Goal: Transaction & Acquisition: Purchase product/service

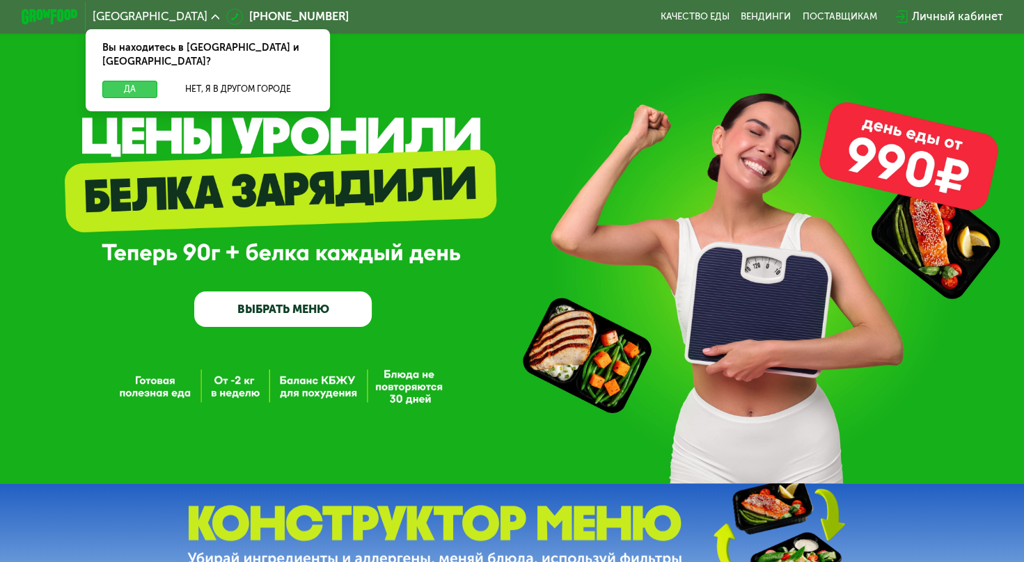
click at [138, 81] on button "Да" at bounding box center [129, 89] width 55 height 17
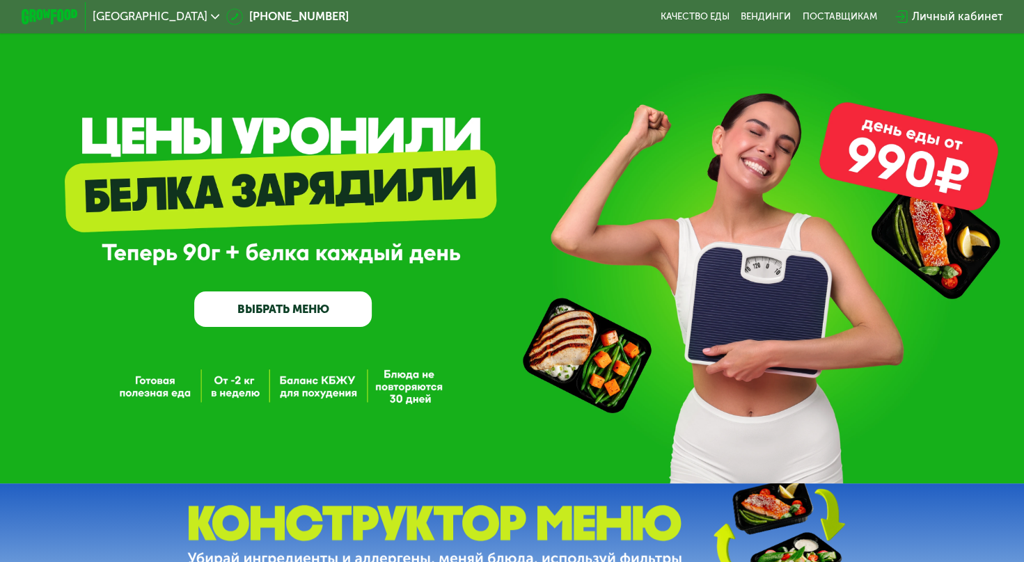
click at [283, 306] on link "ВЫБРАТЬ МЕНЮ" at bounding box center [282, 309] width 177 height 35
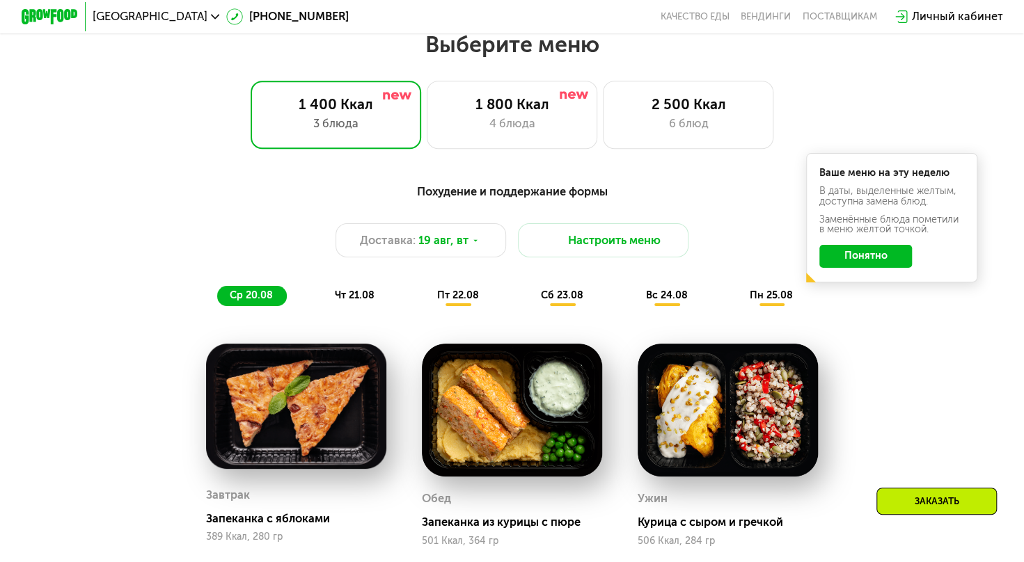
scroll to position [608, 0]
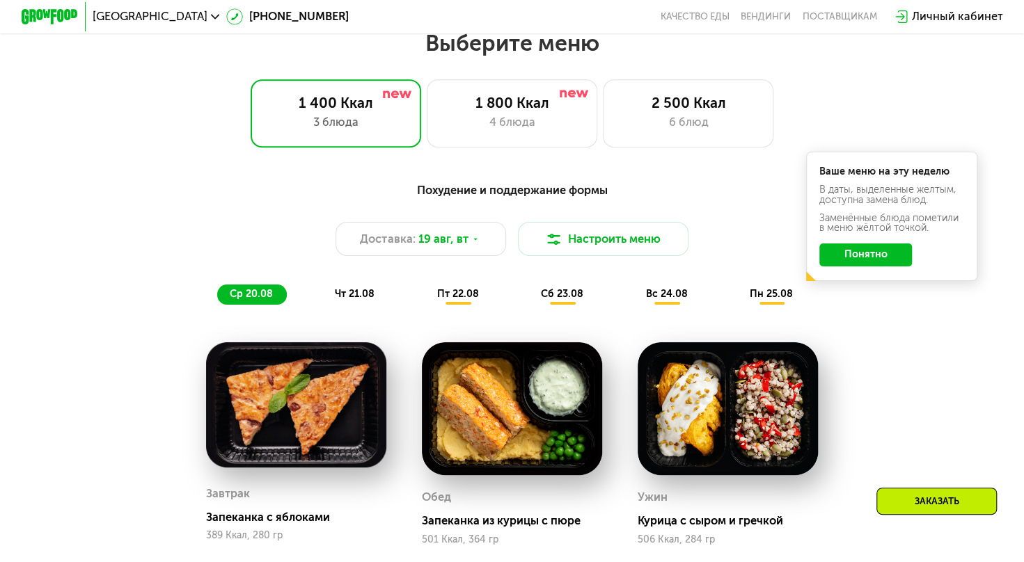
click at [283, 312] on div "Похудение и поддержание формы Доставка: [DATE] Настроить меню ср 20.08 чт 21.08…" at bounding box center [511, 243] width 859 height 140
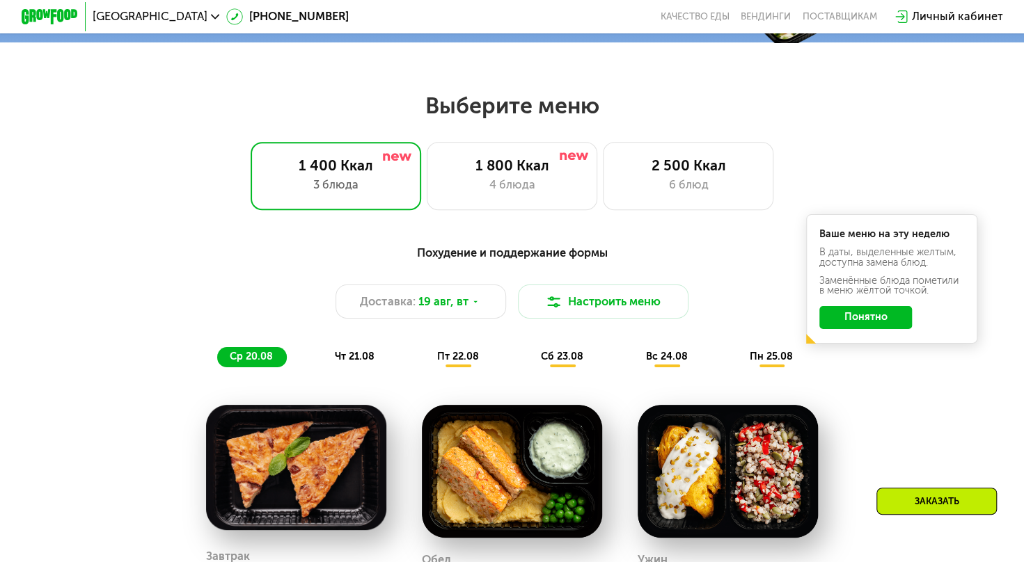
scroll to position [537, 0]
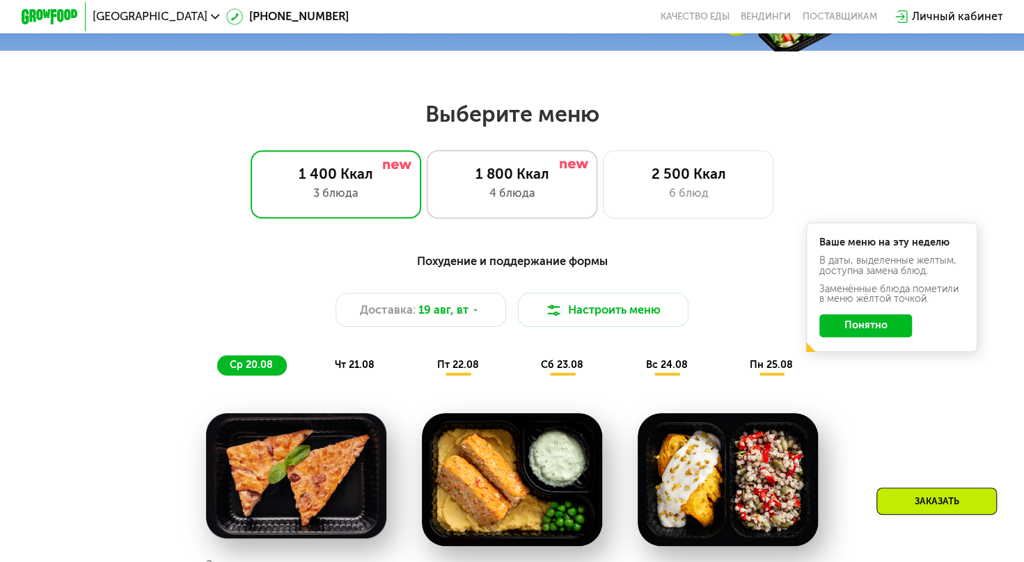
click at [603, 189] on div "1 800 Ккал 4 блюда" at bounding box center [688, 184] width 171 height 68
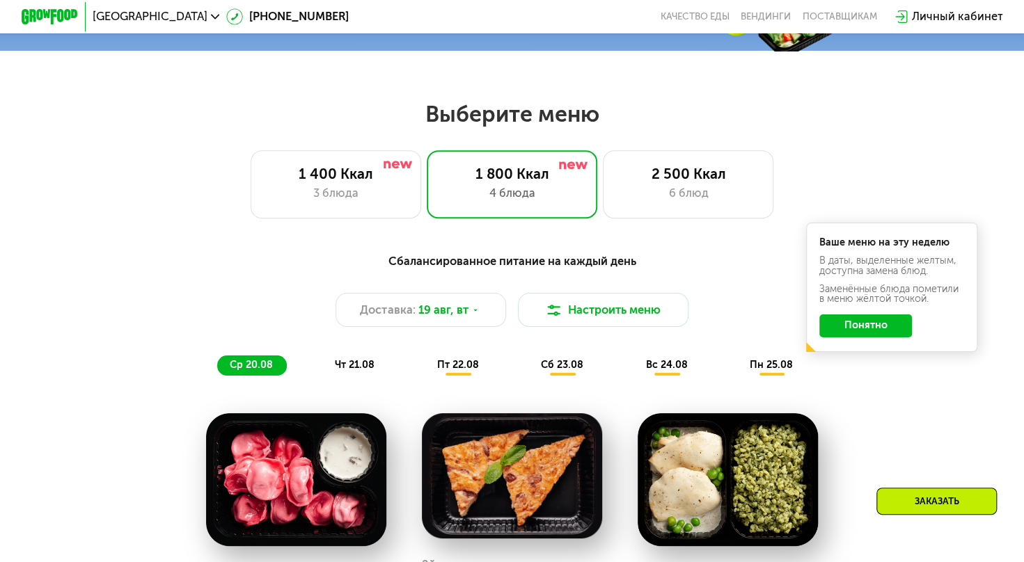
click at [848, 376] on div "Сбалансированное питание на каждый день Доставка: [DATE] Настроить меню ср 20.0…" at bounding box center [512, 314] width 842 height 123
click at [871, 338] on button "Понятно" at bounding box center [865, 326] width 93 height 23
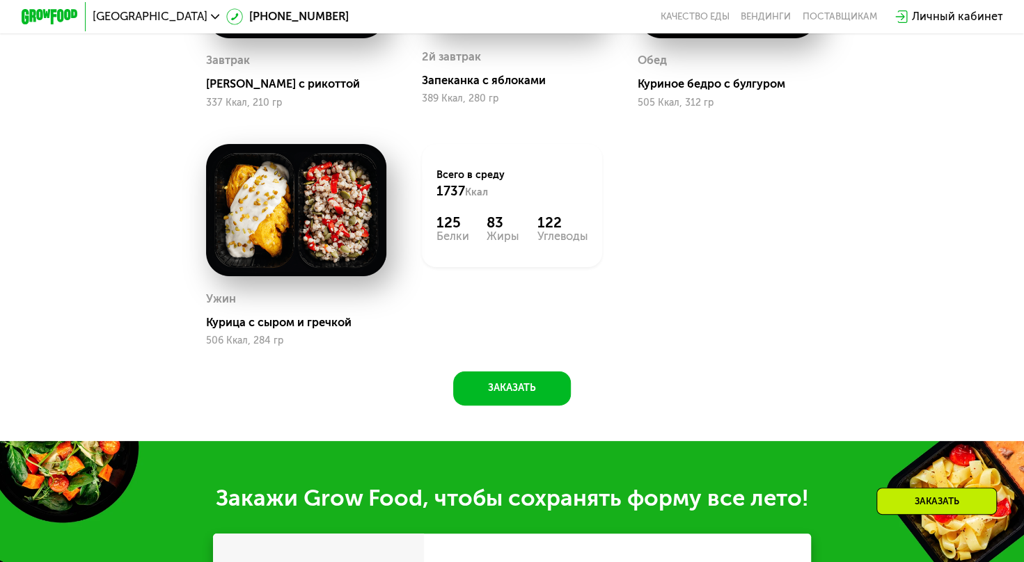
scroll to position [1072, 0]
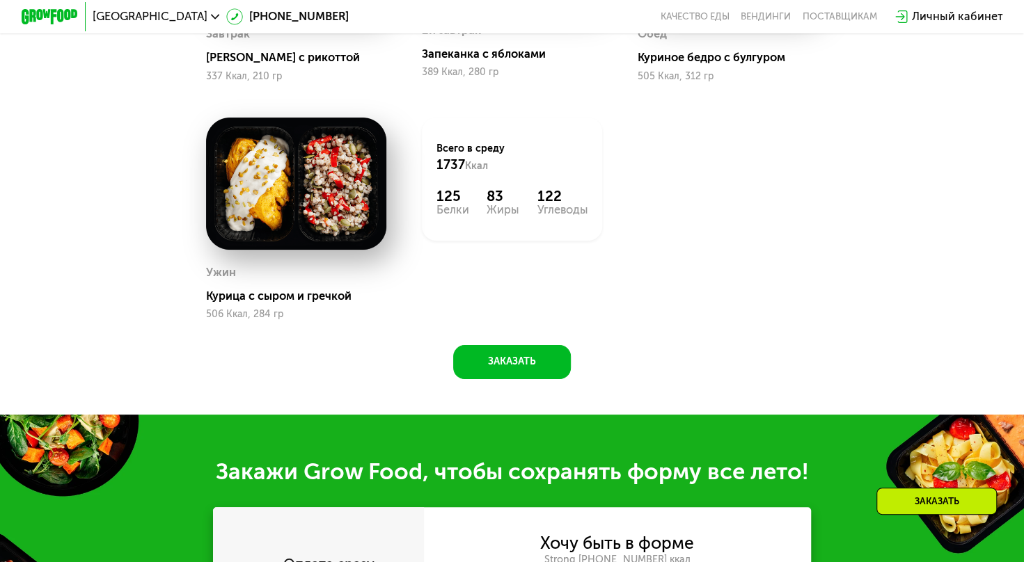
click at [920, 501] on div "Заказать" at bounding box center [936, 501] width 120 height 27
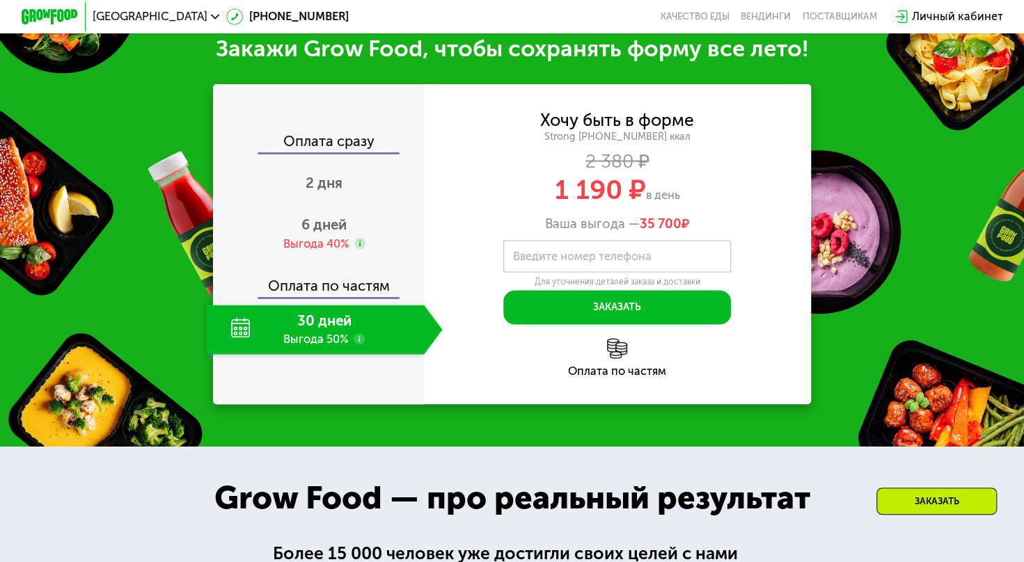
scroll to position [1500, 0]
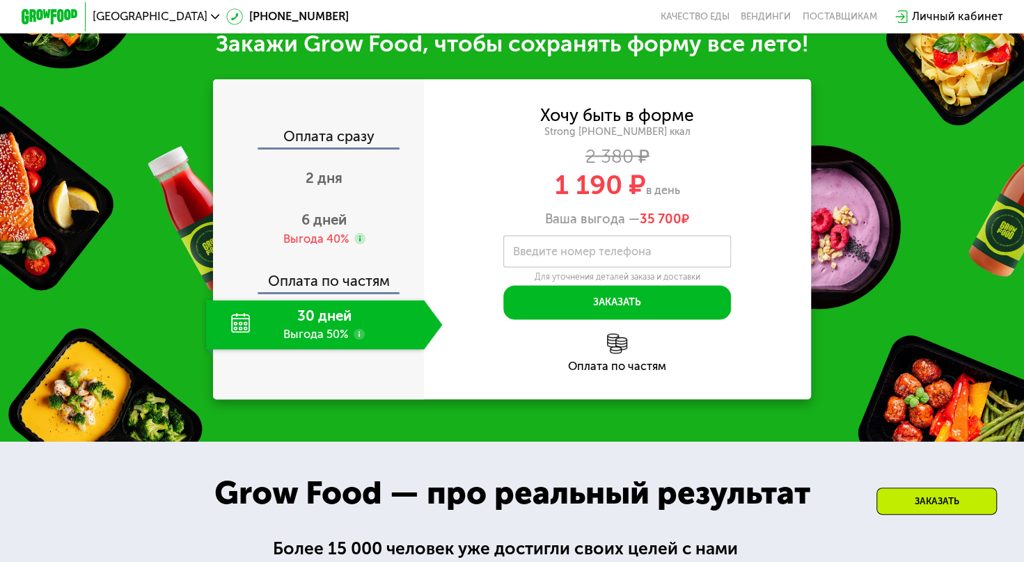
click at [627, 255] on label "Введите номер телефона" at bounding box center [582, 251] width 138 height 8
click at [627, 267] on input "Введите номер телефона" at bounding box center [617, 251] width 228 height 32
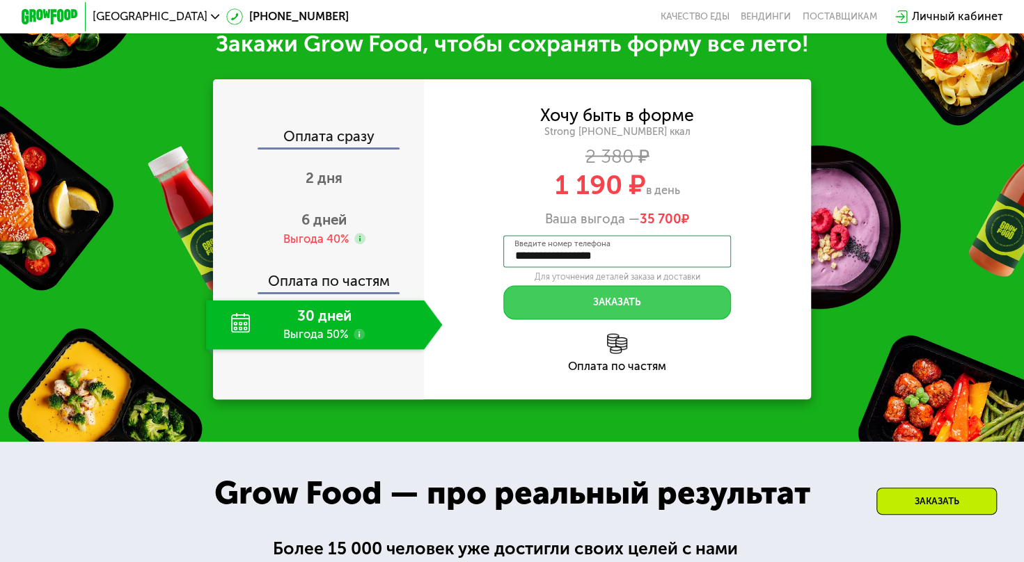
type input "**********"
click at [627, 313] on button "Заказать" at bounding box center [617, 302] width 228 height 34
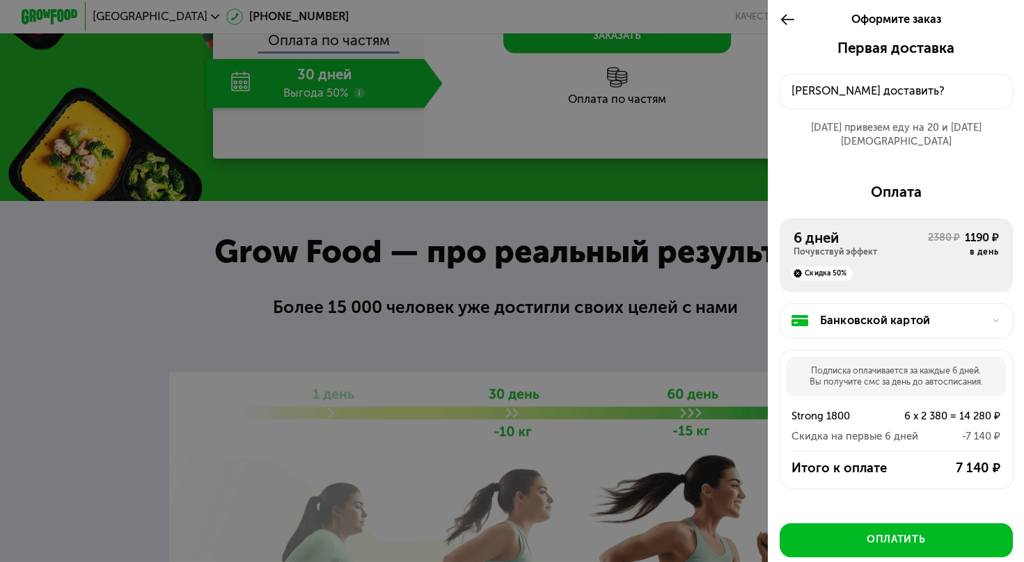
scroll to position [1508, 0]
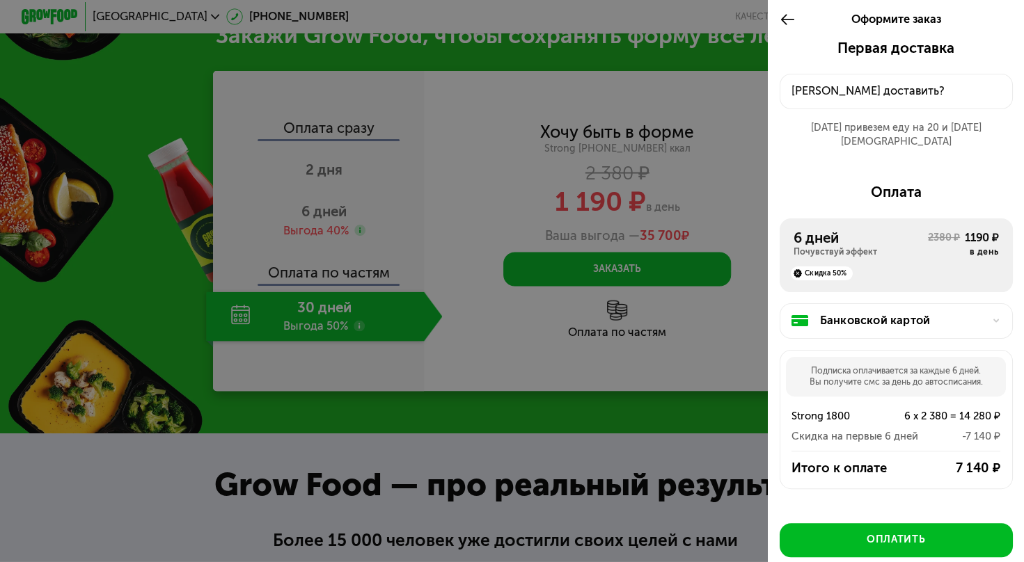
click at [881, 97] on div "[PERSON_NAME] доставить?" at bounding box center [895, 91] width 209 height 17
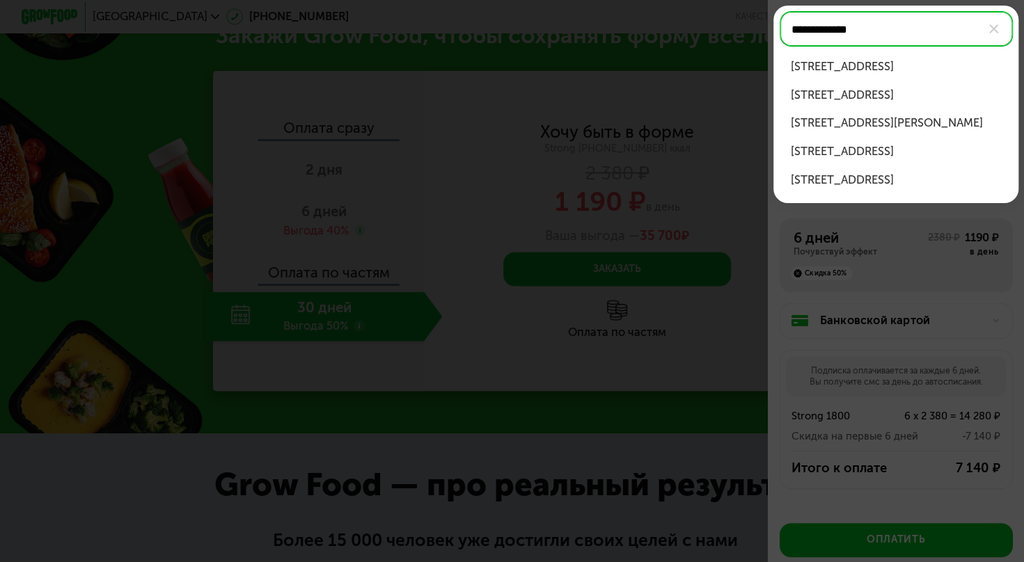
click at [881, 118] on div "[STREET_ADDRESS][PERSON_NAME]" at bounding box center [896, 123] width 210 height 17
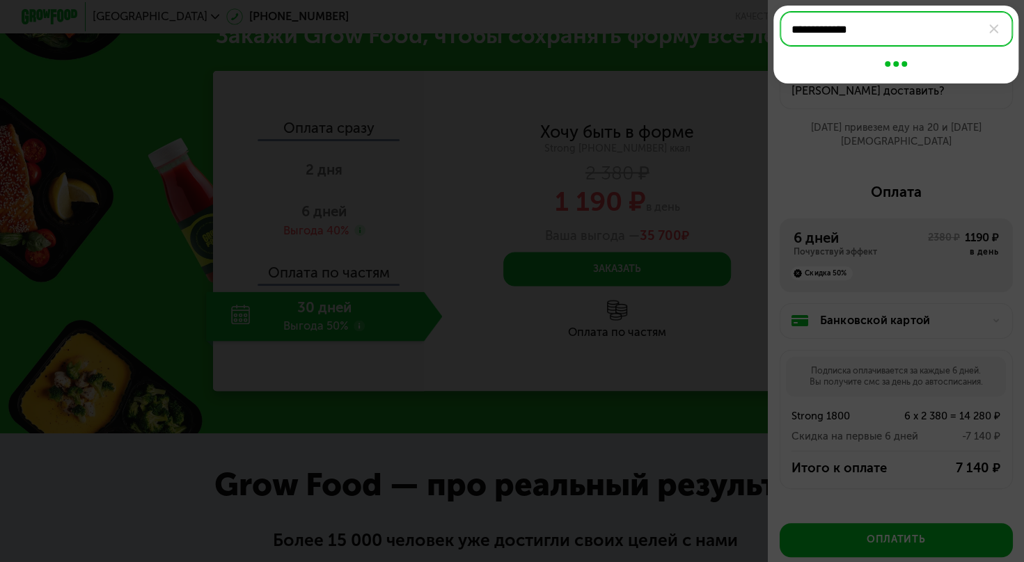
type input "**********"
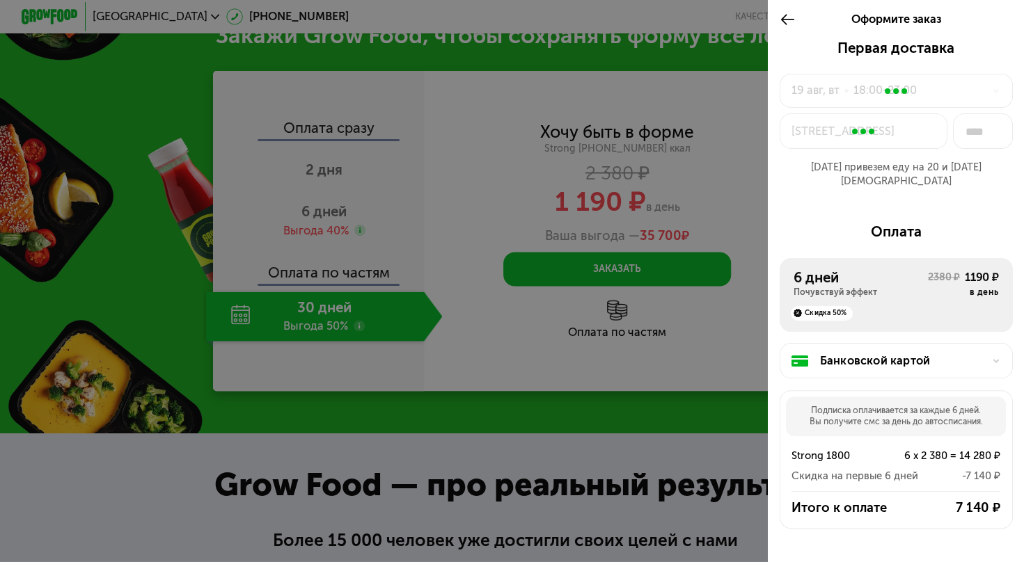
click at [931, 90] on div at bounding box center [896, 90] width 232 height 33
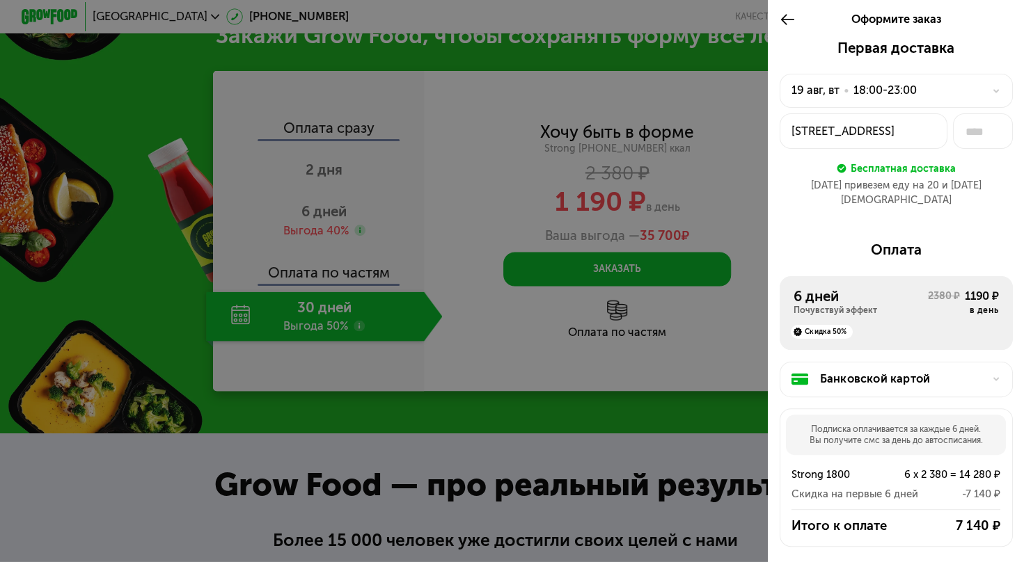
click at [916, 128] on div "[STREET_ADDRESS]" at bounding box center [862, 131] width 143 height 17
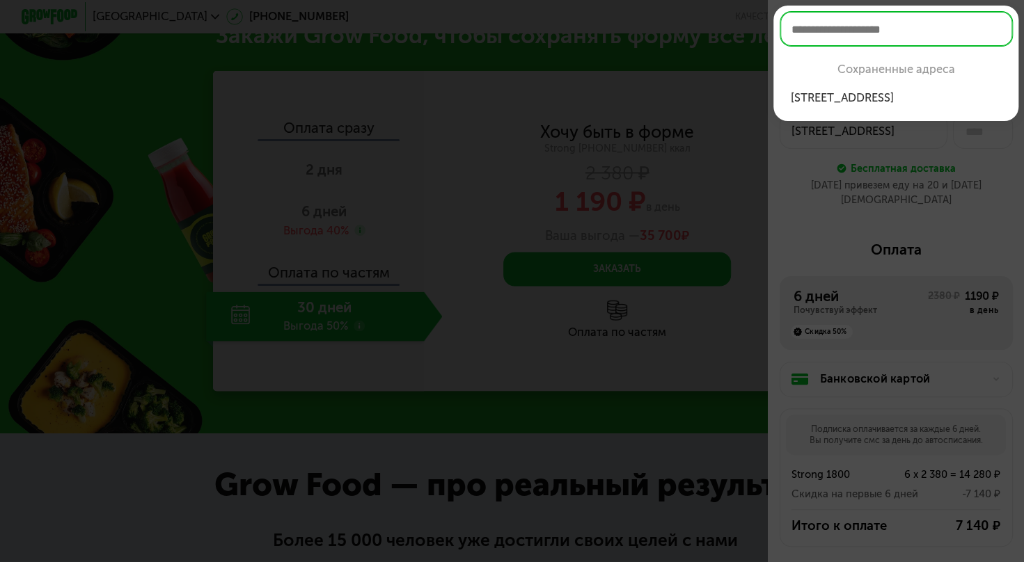
click at [926, 148] on div at bounding box center [512, 281] width 1024 height 562
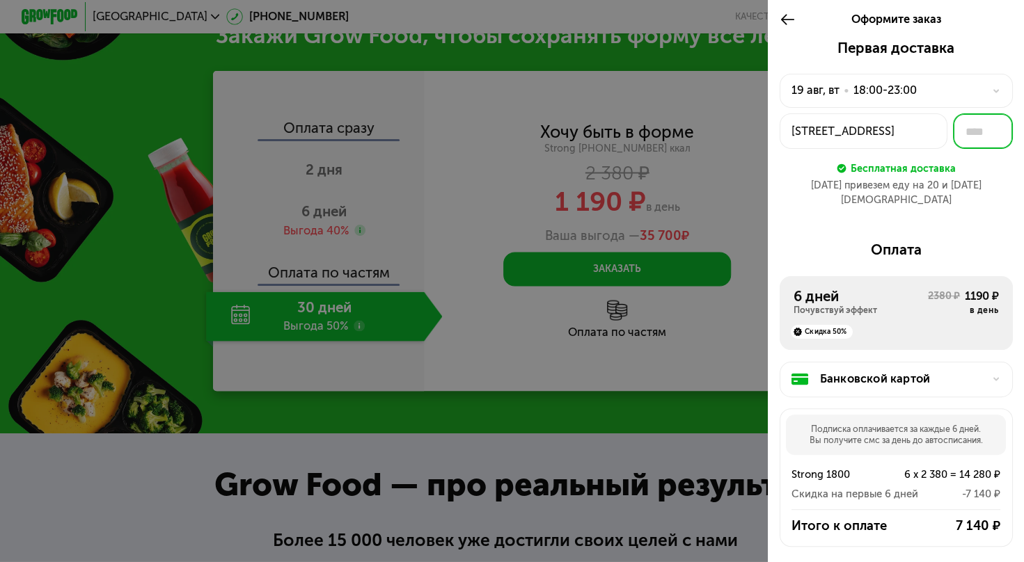
click at [979, 131] on input "text" at bounding box center [983, 130] width 60 height 35
type input "**"
click at [941, 102] on div "[DATE] • 18:00-23:00" at bounding box center [895, 91] width 233 height 34
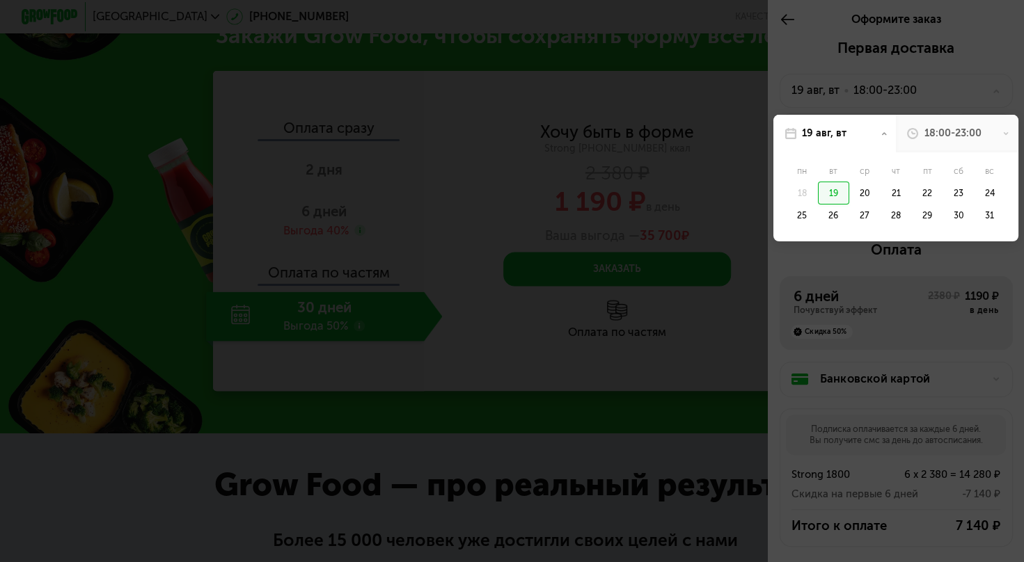
click at [941, 102] on div at bounding box center [512, 281] width 1024 height 562
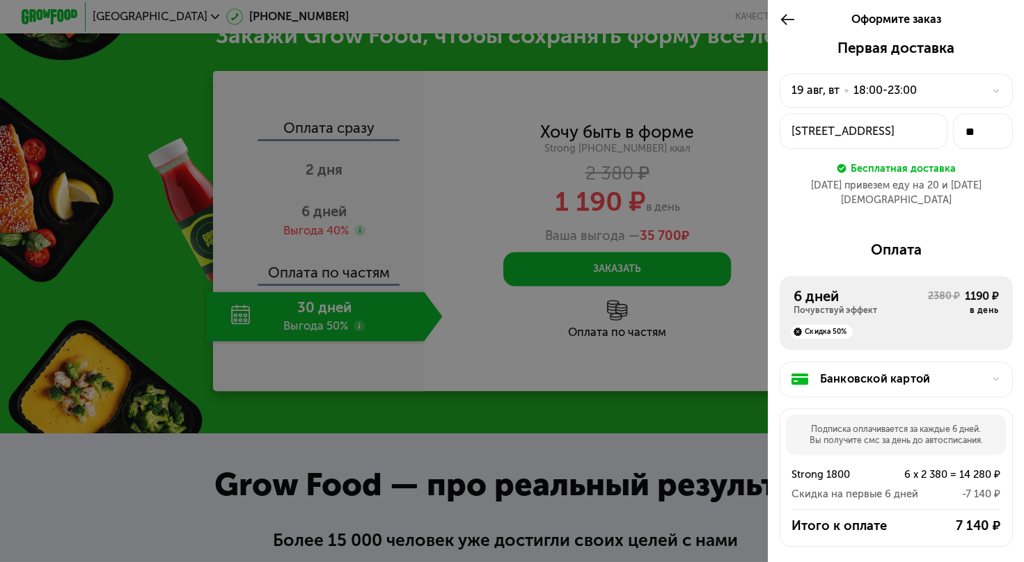
click at [992, 90] on icon at bounding box center [996, 91] width 8 height 8
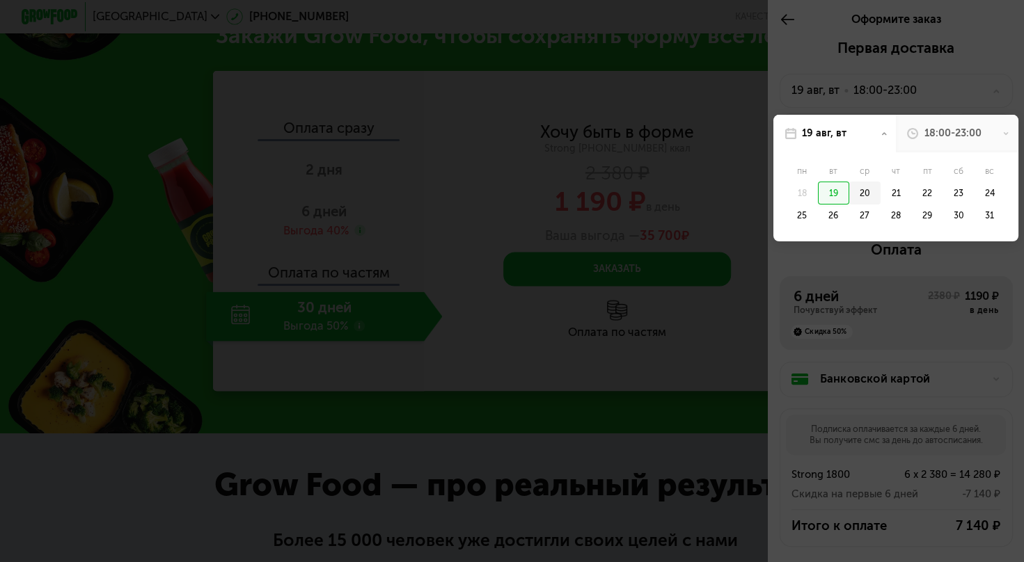
click at [880, 191] on div "20" at bounding box center [895, 193] width 31 height 23
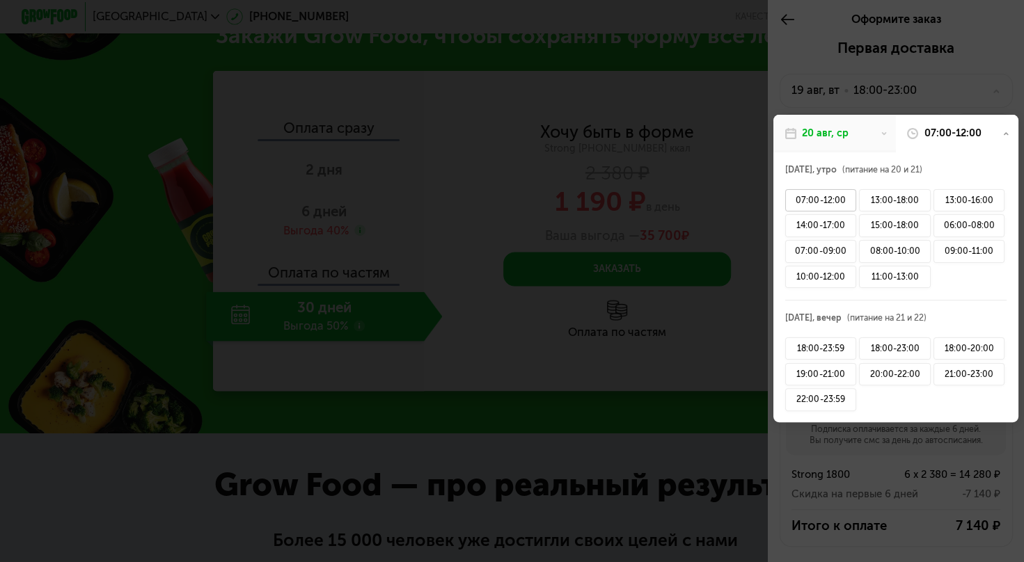
click at [838, 207] on div "07:00-12:00" at bounding box center [820, 200] width 71 height 23
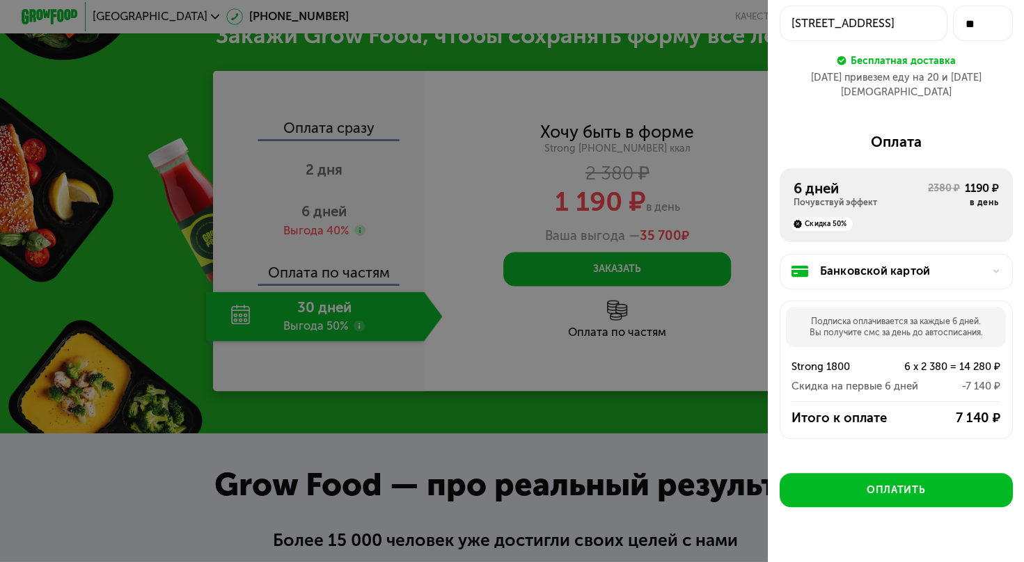
scroll to position [109, 0]
click at [823, 182] on div "6 дней" at bounding box center [860, 188] width 134 height 17
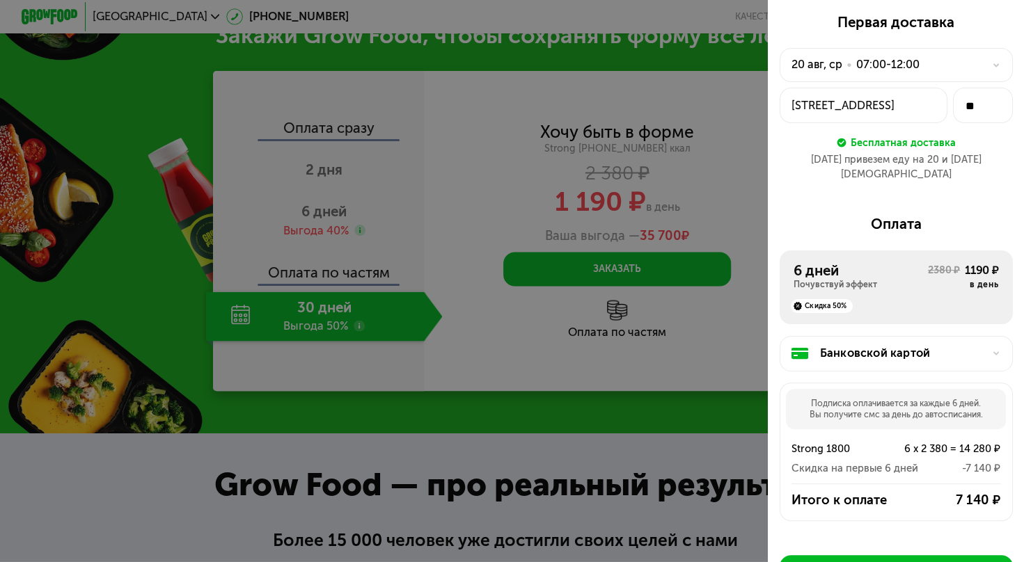
scroll to position [23, 0]
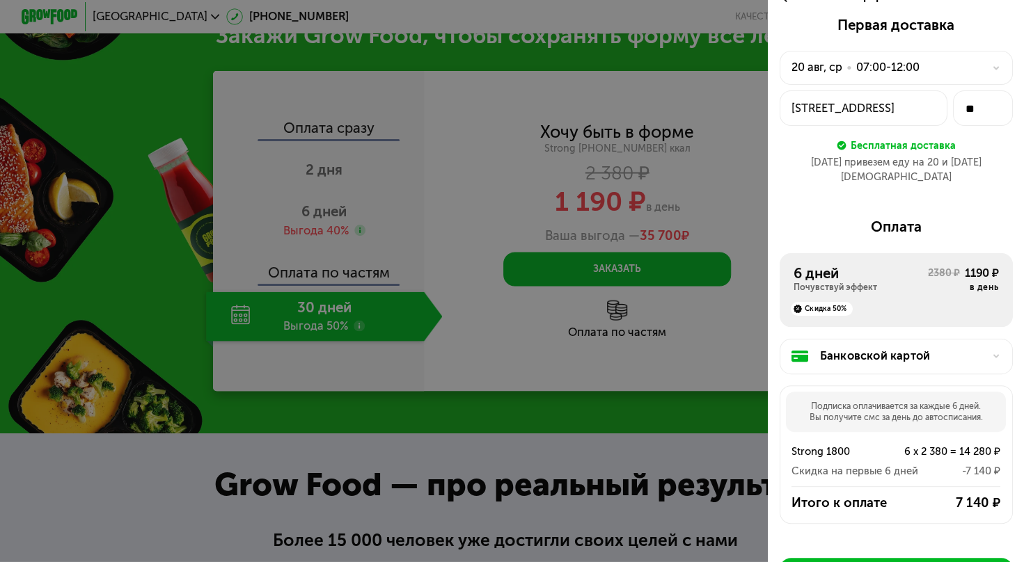
click at [850, 282] on div "Почувствуй эффект" at bounding box center [860, 287] width 134 height 11
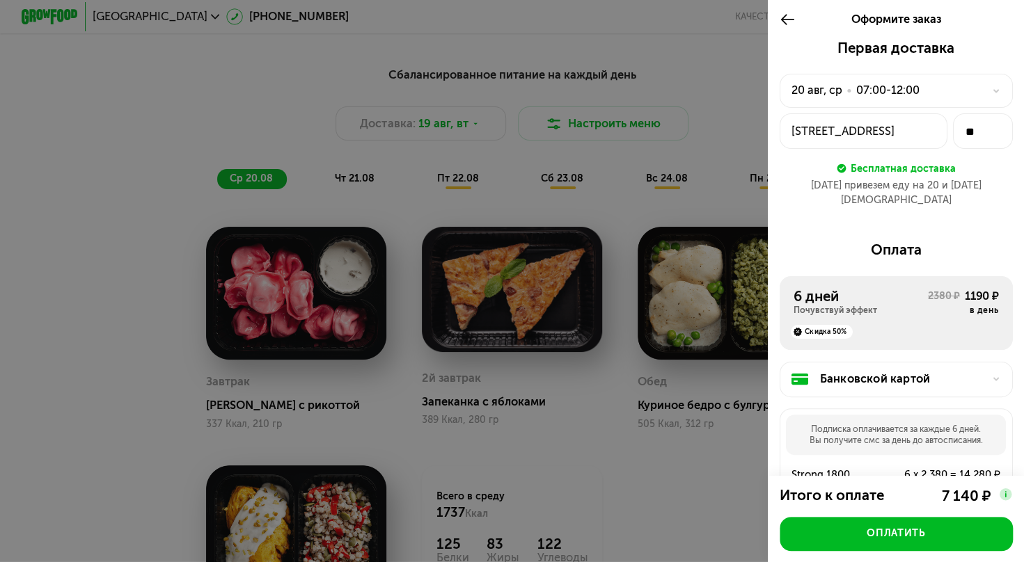
scroll to position [494, 0]
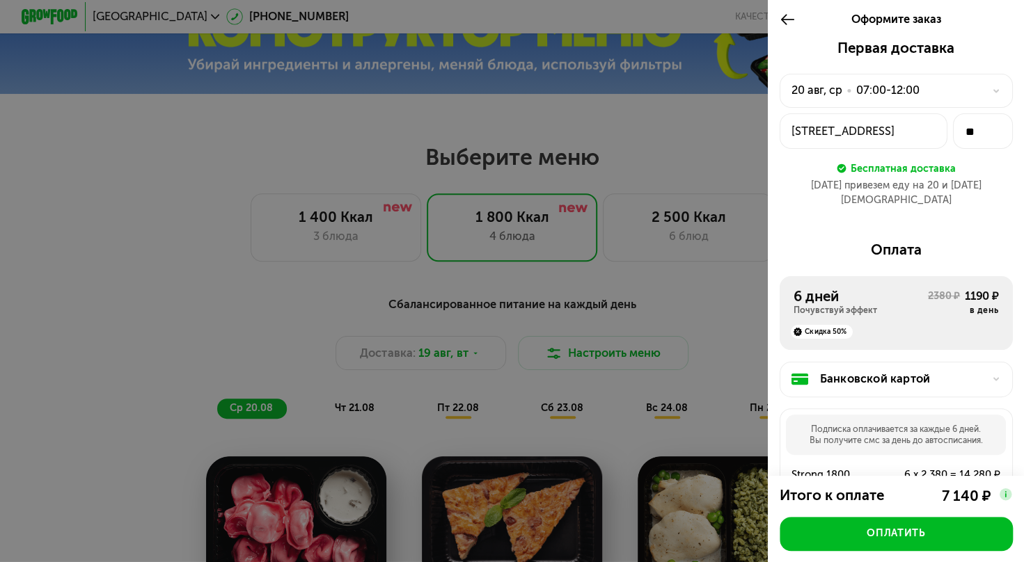
click at [786, 21] on icon at bounding box center [787, 19] width 16 height 17
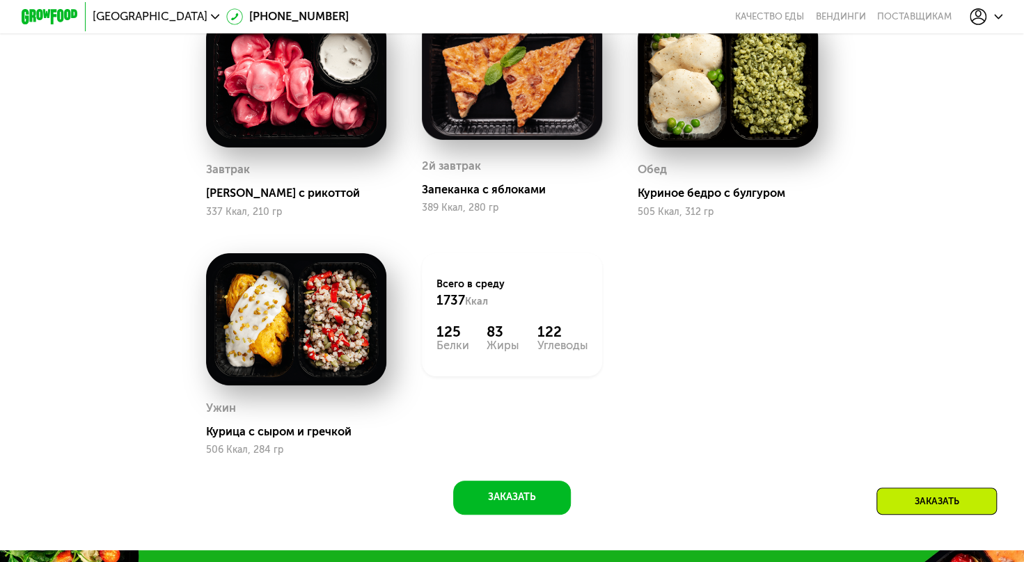
scroll to position [961, 0]
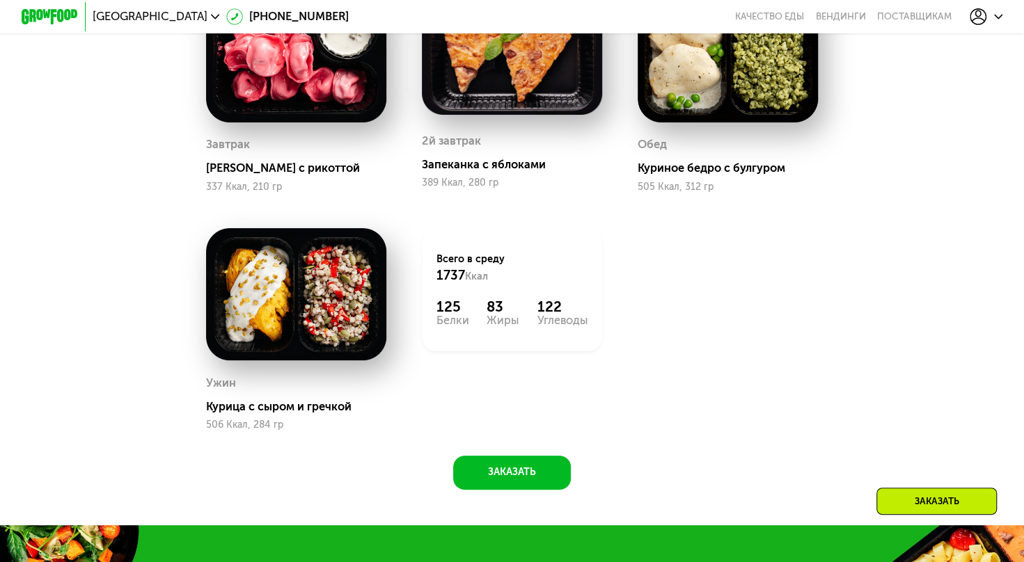
click at [923, 501] on div "Заказать" at bounding box center [936, 501] width 120 height 27
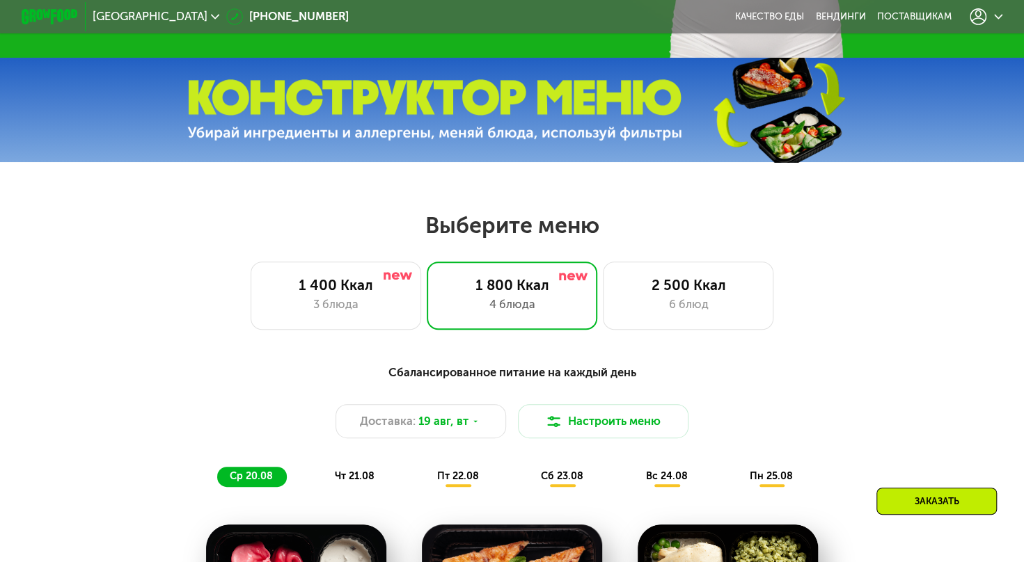
scroll to position [427, 0]
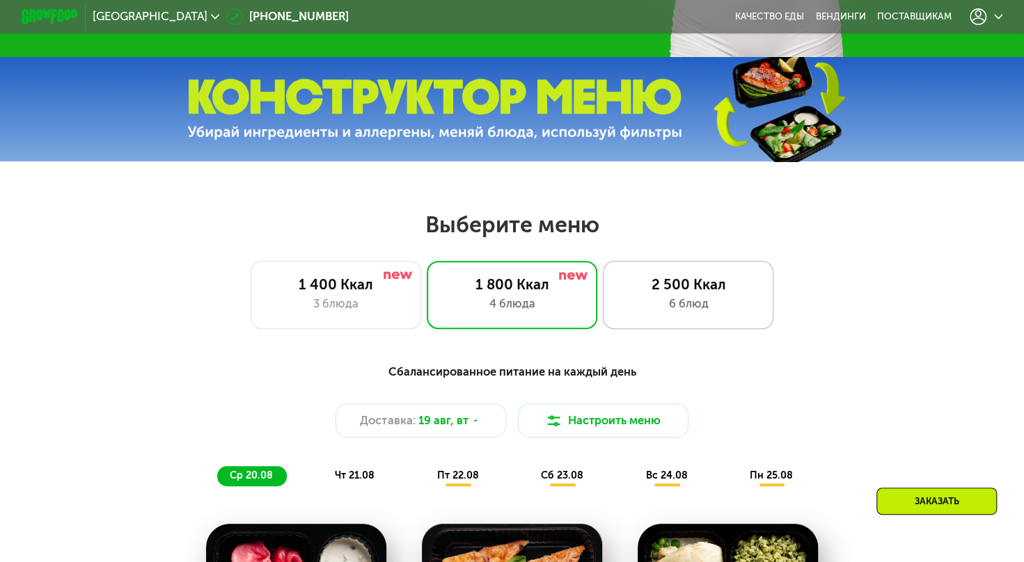
click at [650, 308] on div "6 блюд" at bounding box center [688, 304] width 141 height 17
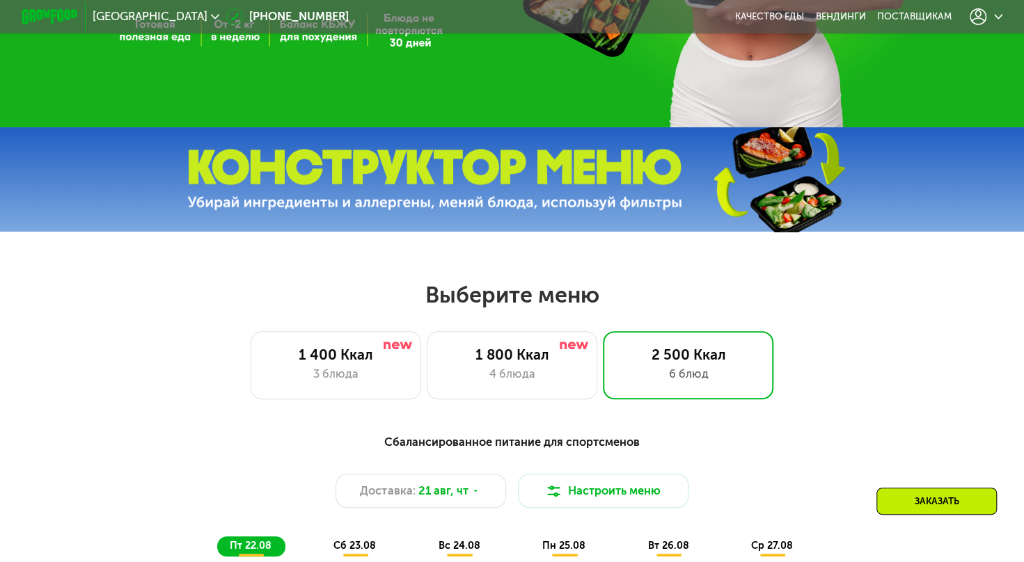
scroll to position [357, 0]
click at [531, 383] on div "4 блюда" at bounding box center [511, 373] width 141 height 17
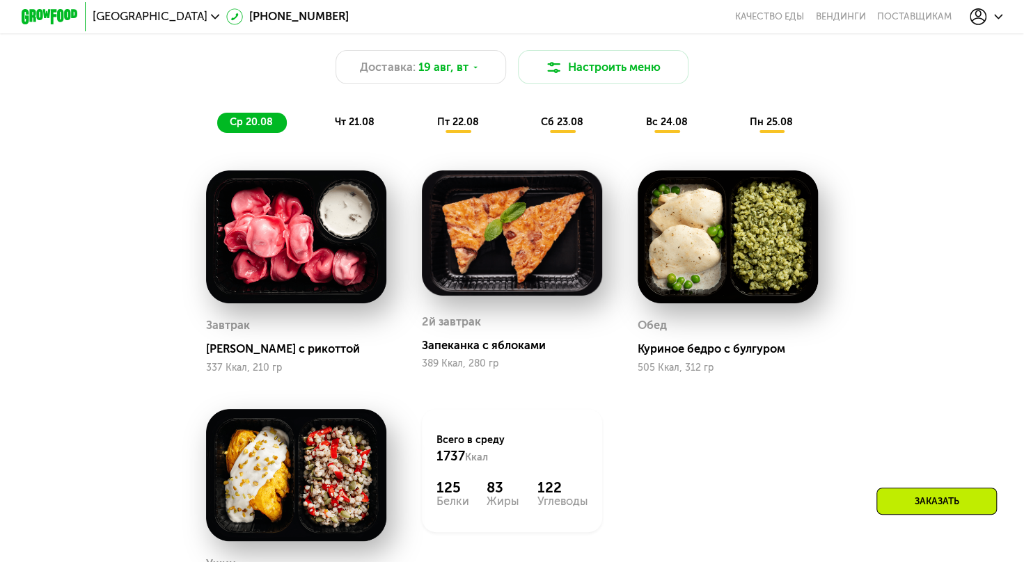
scroll to position [781, 0]
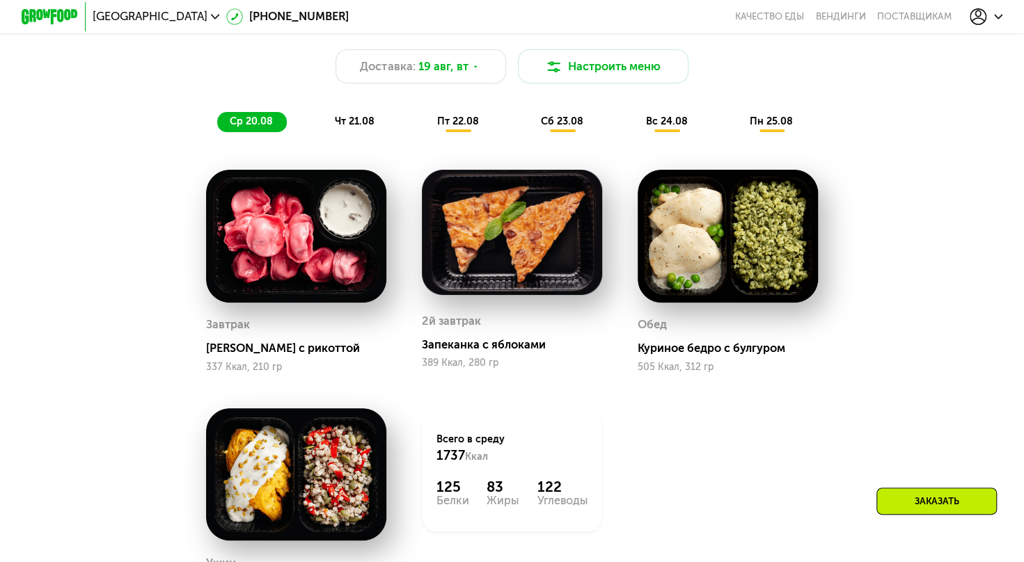
click at [450, 127] on span "пт 22.08" at bounding box center [458, 122] width 42 height 12
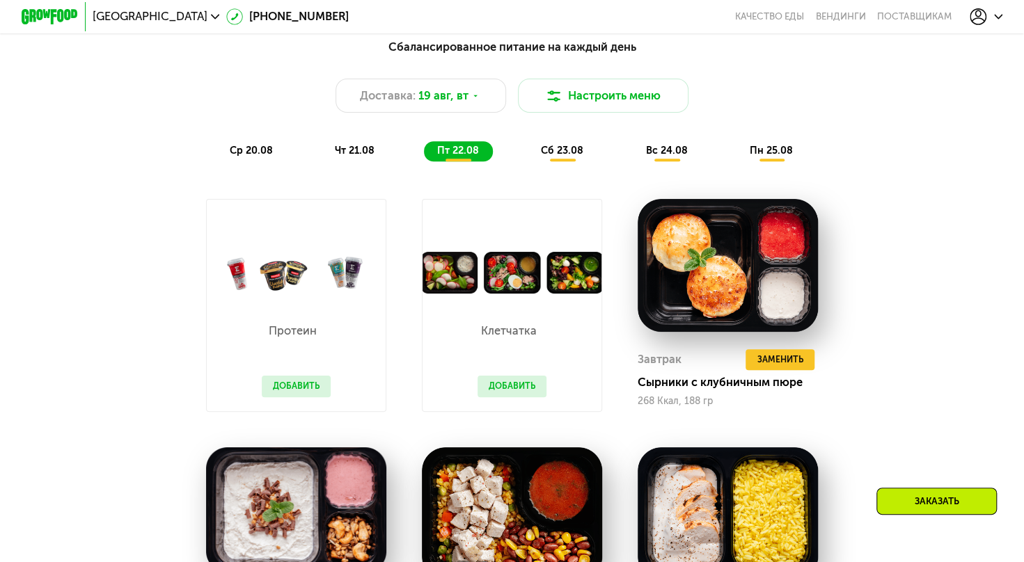
scroll to position [754, 0]
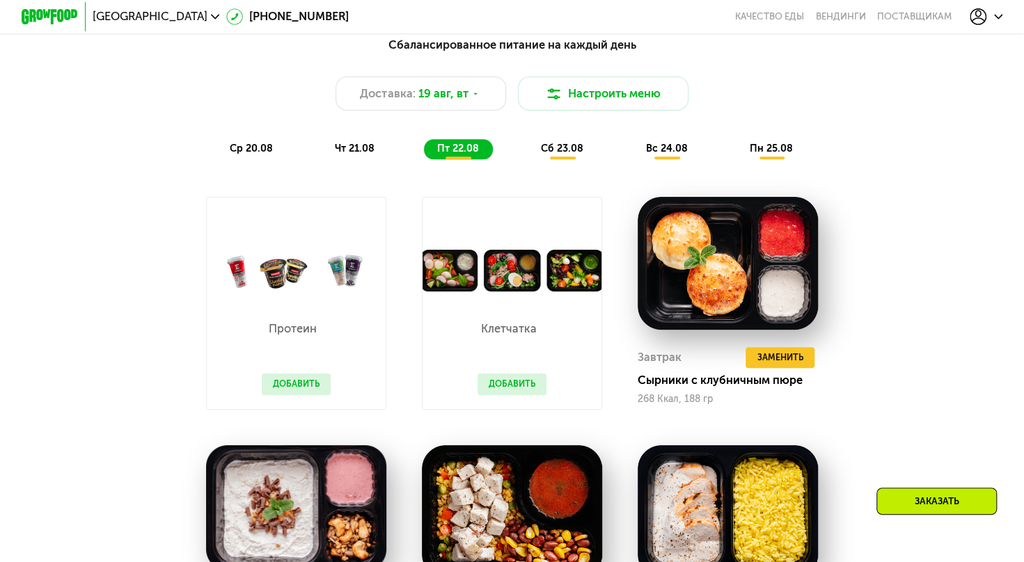
click at [511, 395] on button "Добавить" at bounding box center [512, 385] width 70 height 22
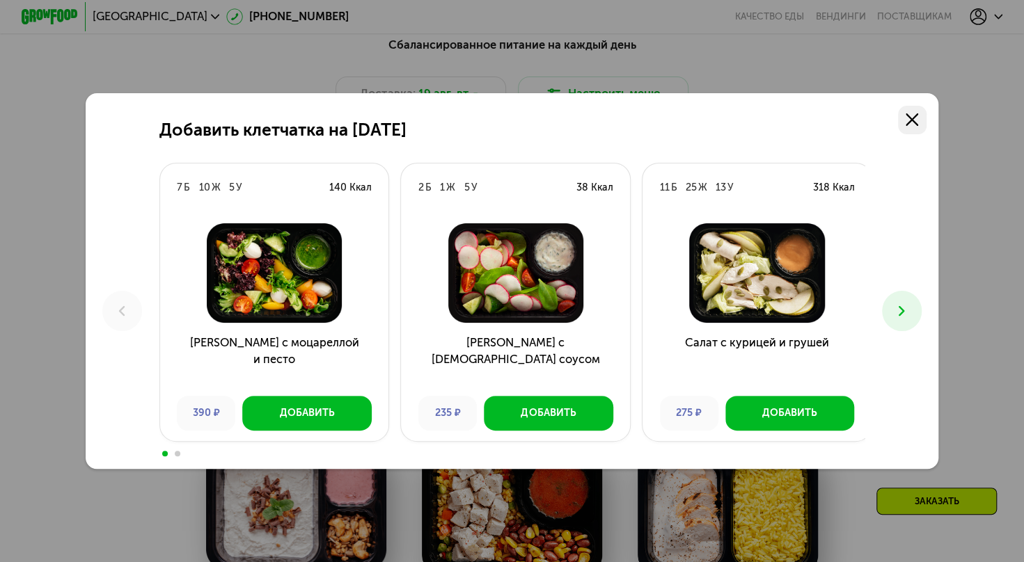
click at [916, 120] on icon at bounding box center [911, 119] width 13 height 13
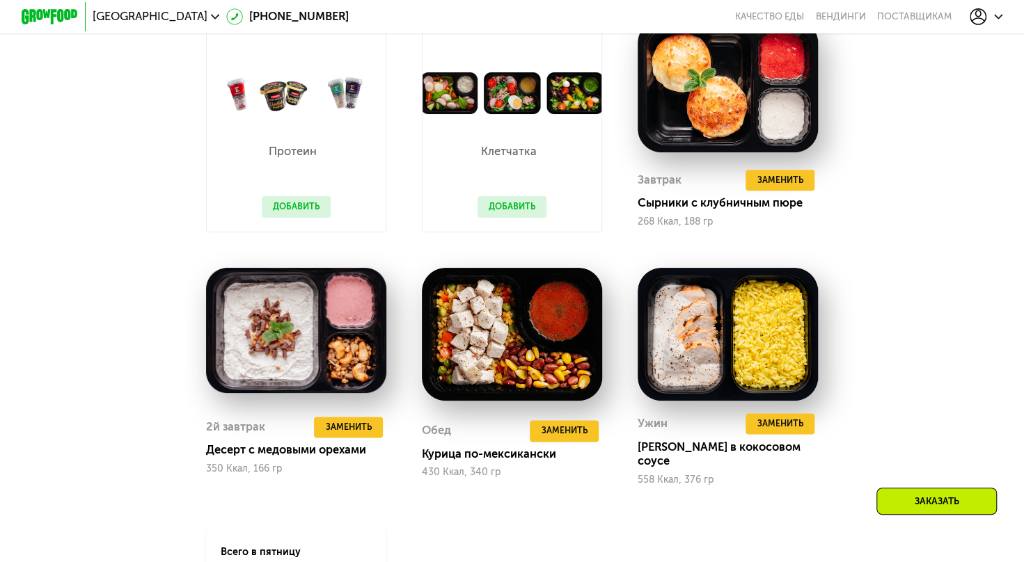
scroll to position [932, 0]
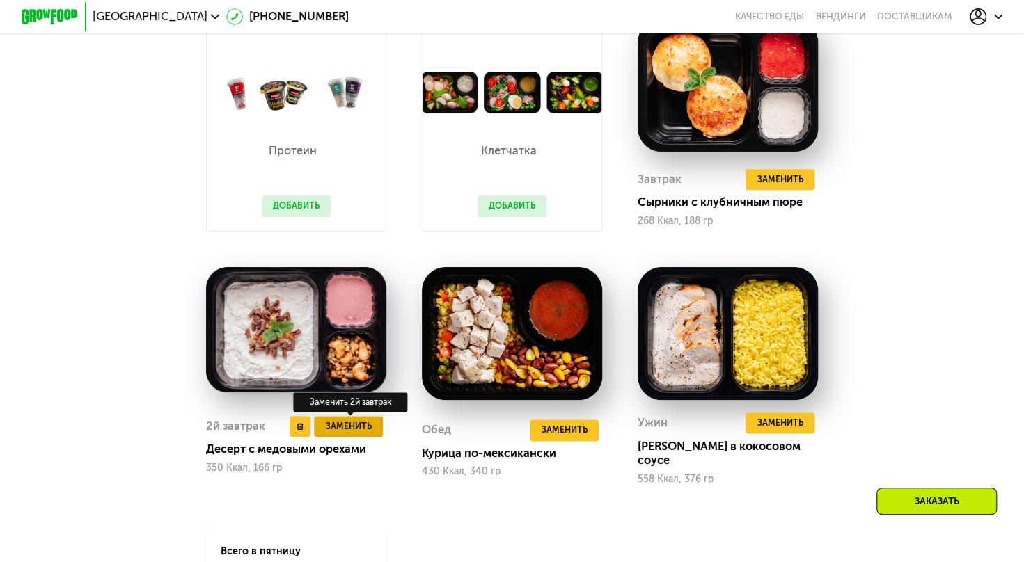
click at [365, 423] on button "Заменить" at bounding box center [348, 427] width 69 height 22
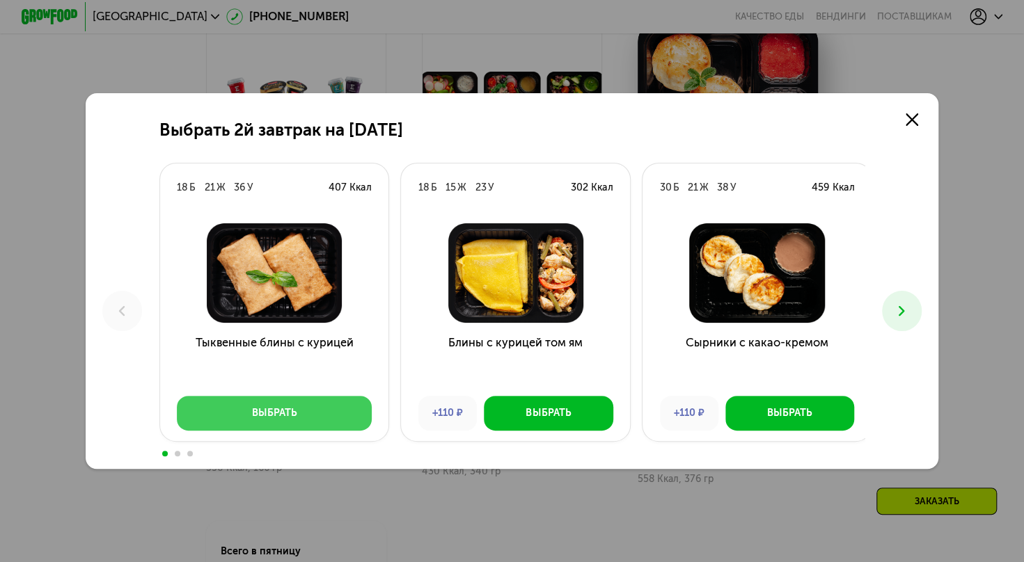
click at [325, 416] on button "Выбрать" at bounding box center [274, 413] width 195 height 34
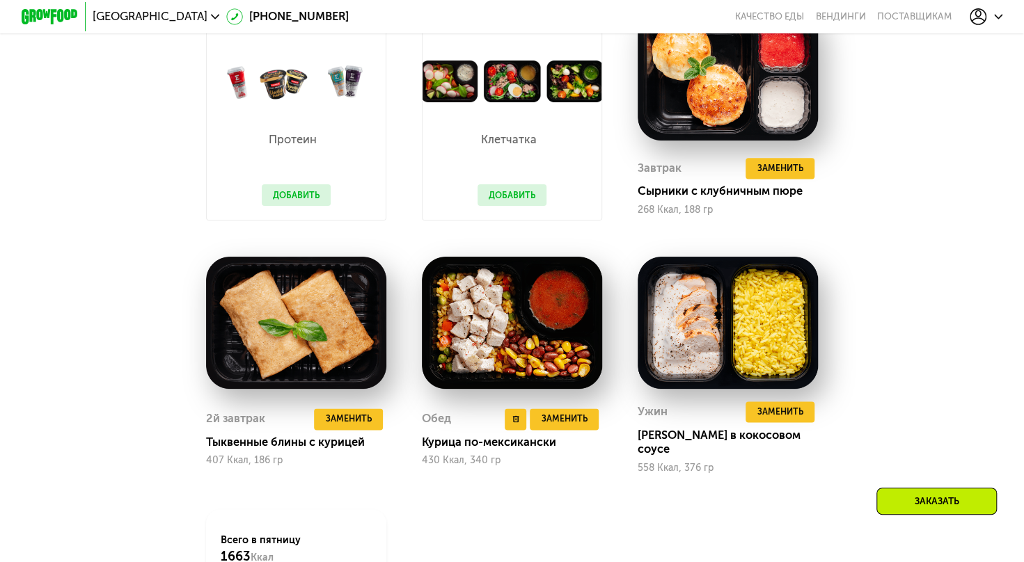
scroll to position [978, 0]
click at [775, 419] on span "Заменить" at bounding box center [779, 412] width 46 height 14
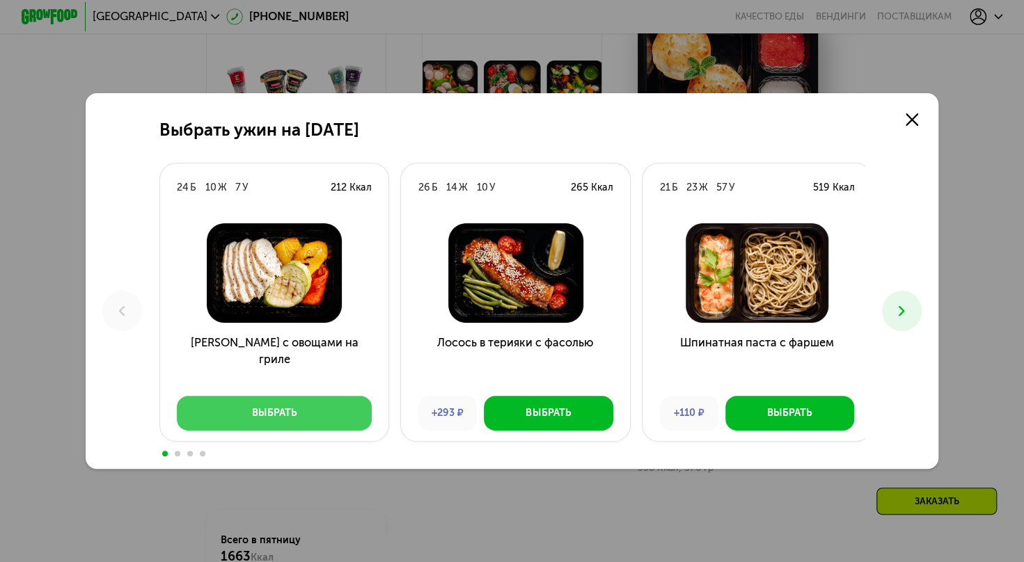
click at [280, 416] on div "Выбрать" at bounding box center [274, 413] width 45 height 14
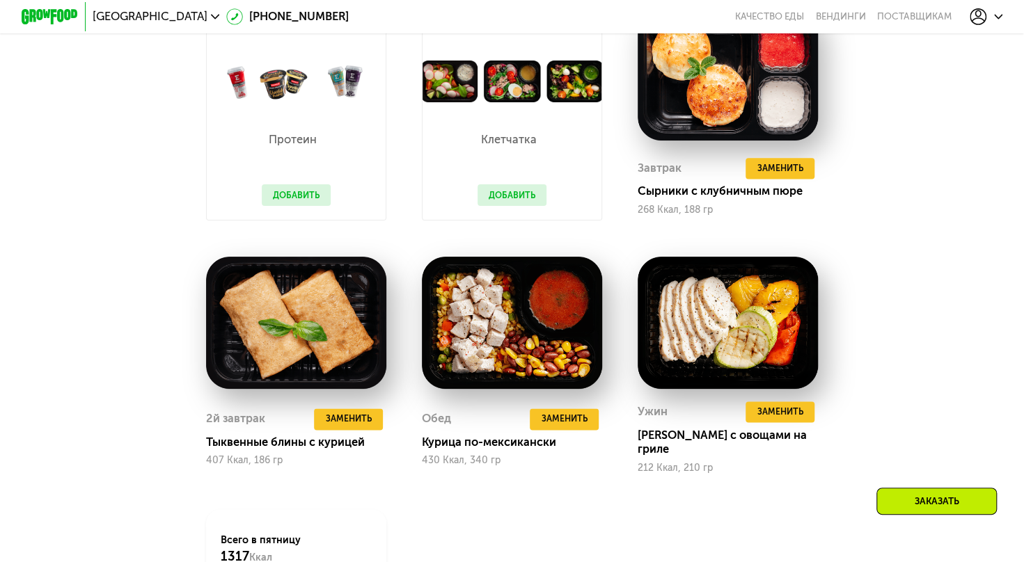
drag, startPoint x: 280, startPoint y: 416, endPoint x: 863, endPoint y: 217, distance: 615.6
click at [863, 217] on div "Сбалансированное питание на каждый день Доставка: [DATE] Настроить меню Настрое…" at bounding box center [512, 247] width 876 height 889
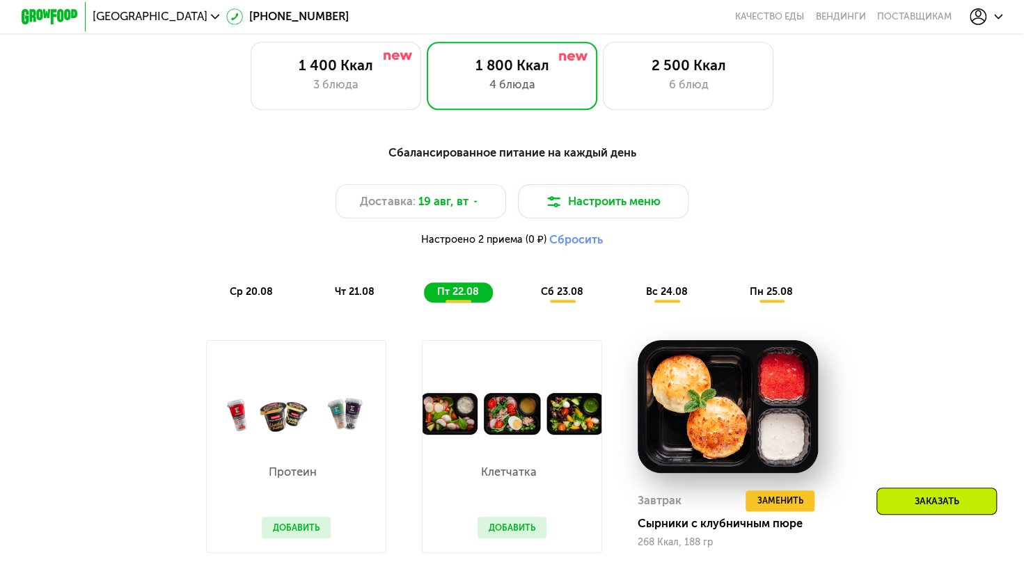
scroll to position [646, 0]
click at [564, 298] on span "сб 23.08" at bounding box center [562, 292] width 42 height 12
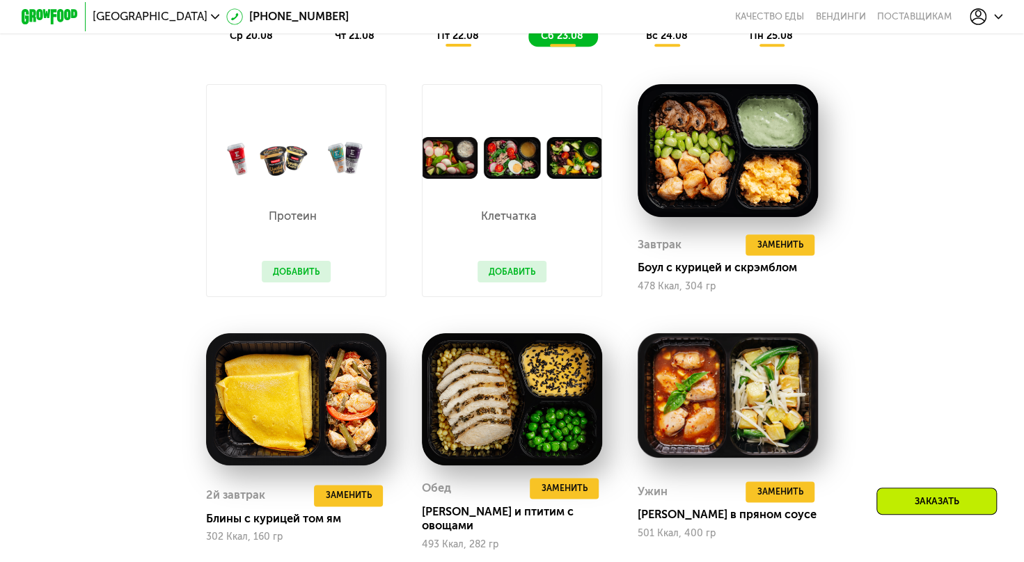
scroll to position [956, 0]
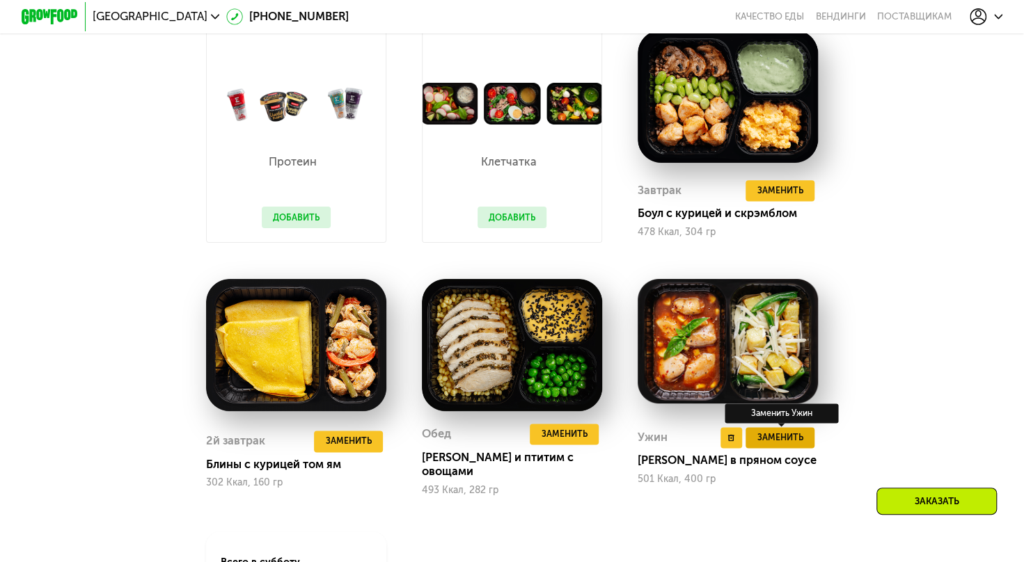
click at [781, 435] on button "Заменить" at bounding box center [779, 438] width 69 height 22
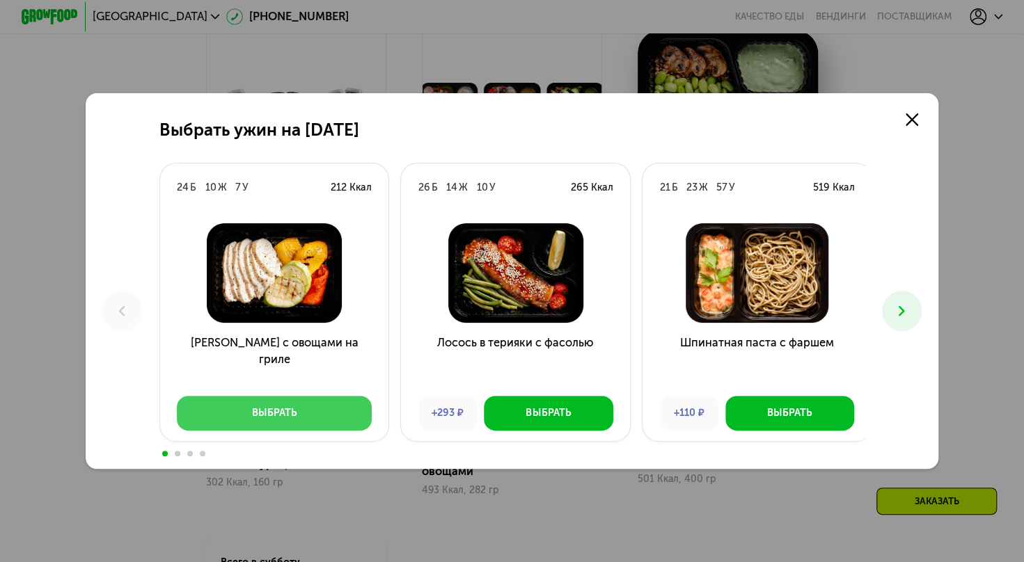
click at [331, 422] on button "Выбрать" at bounding box center [274, 413] width 195 height 34
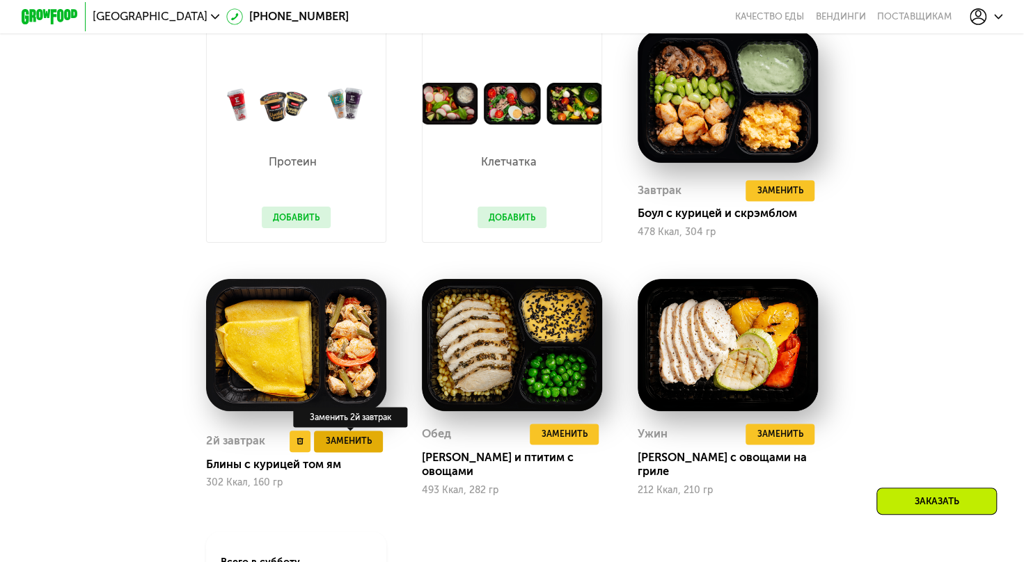
click at [351, 445] on span "Заменить" at bounding box center [349, 441] width 46 height 14
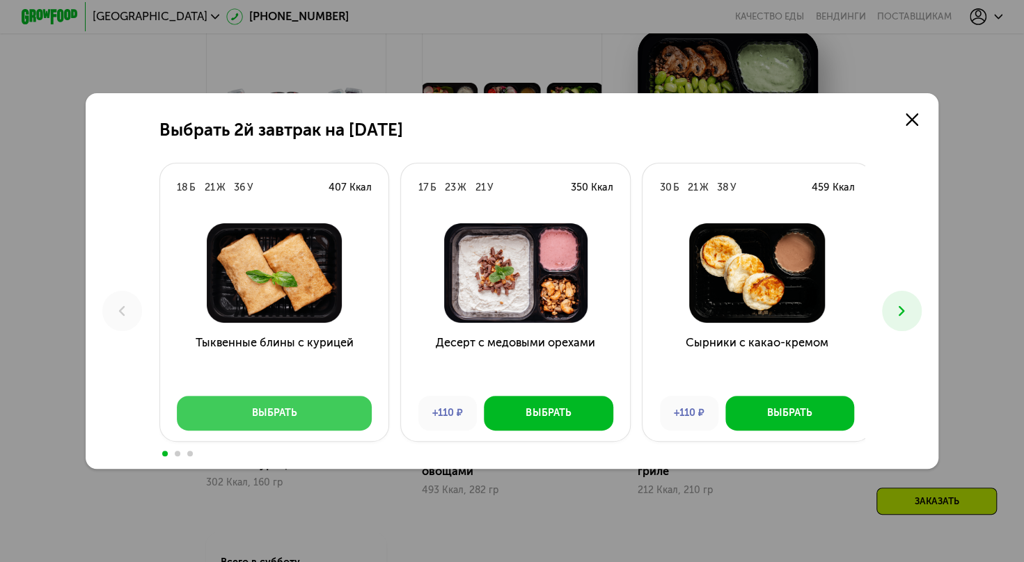
click at [264, 417] on div "Выбрать" at bounding box center [274, 413] width 45 height 14
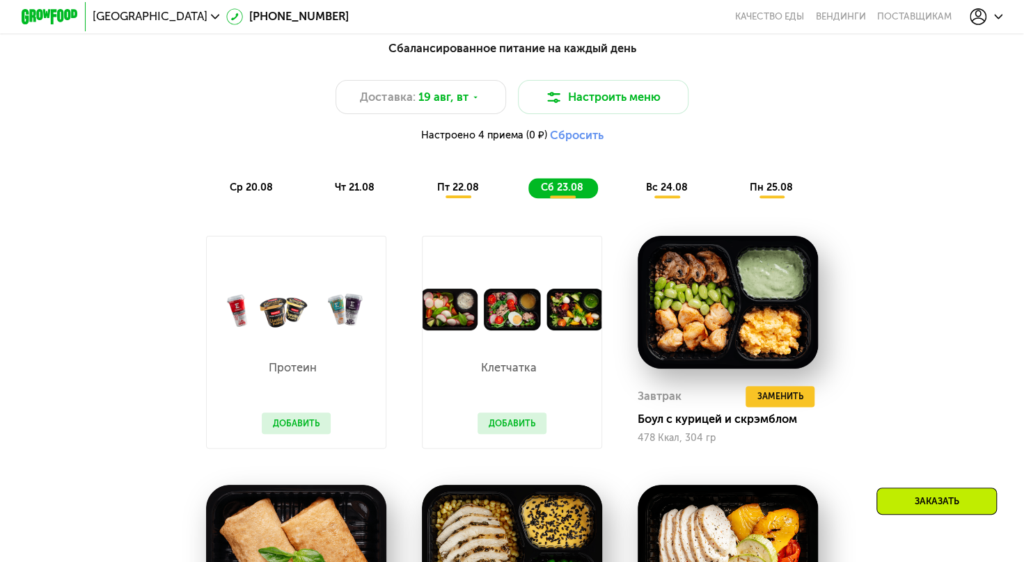
scroll to position [745, 0]
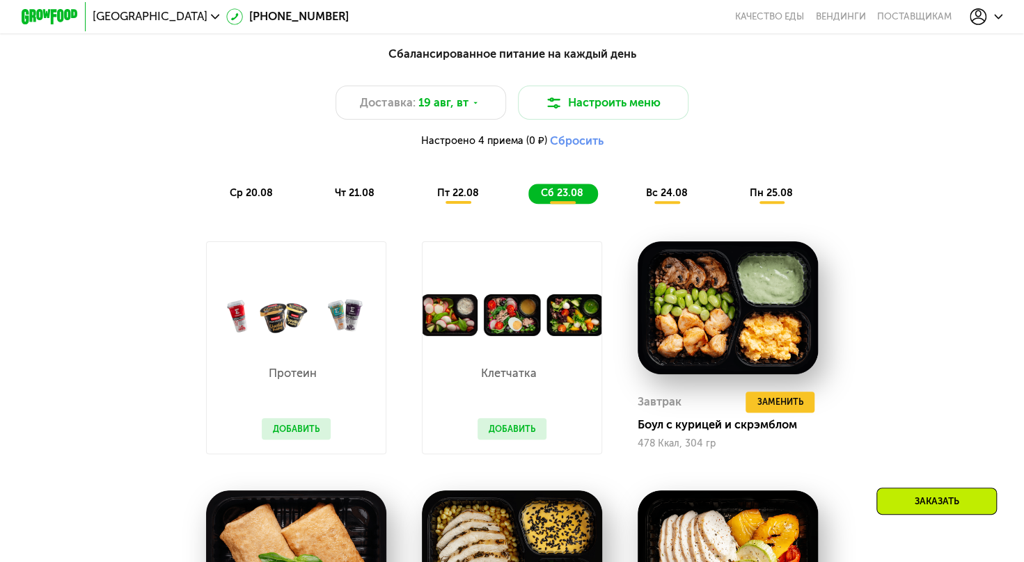
click at [674, 199] on span "вс 24.08" at bounding box center [667, 193] width 42 height 12
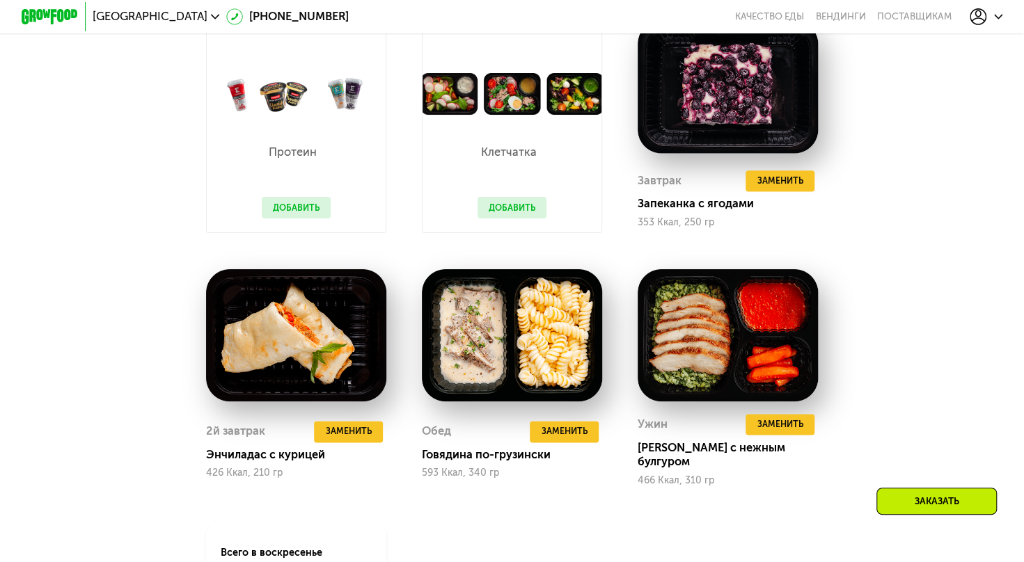
scroll to position [966, 0]
click at [563, 436] on span "Заменить" at bounding box center [564, 432] width 46 height 14
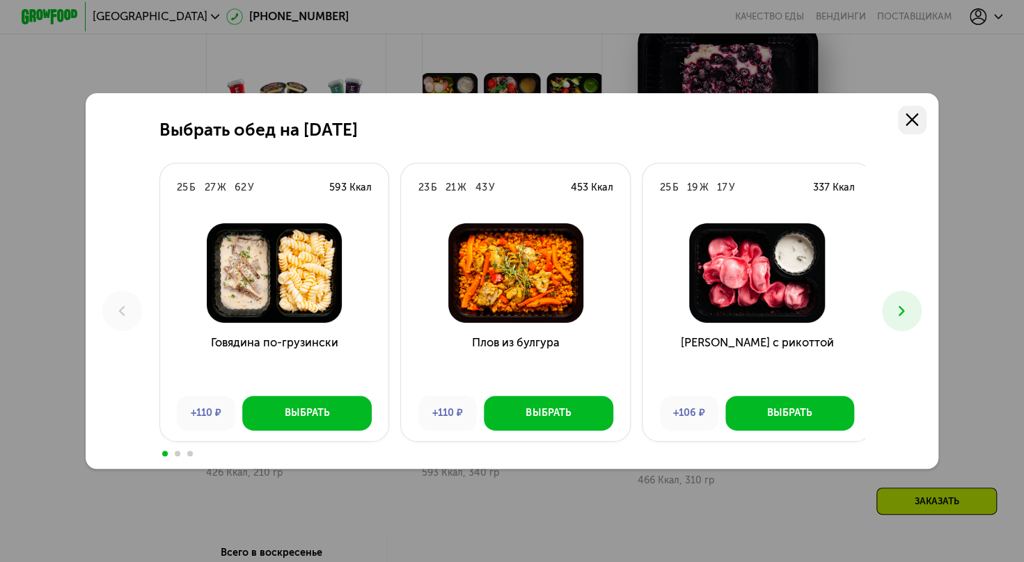
click at [913, 113] on icon at bounding box center [911, 119] width 13 height 13
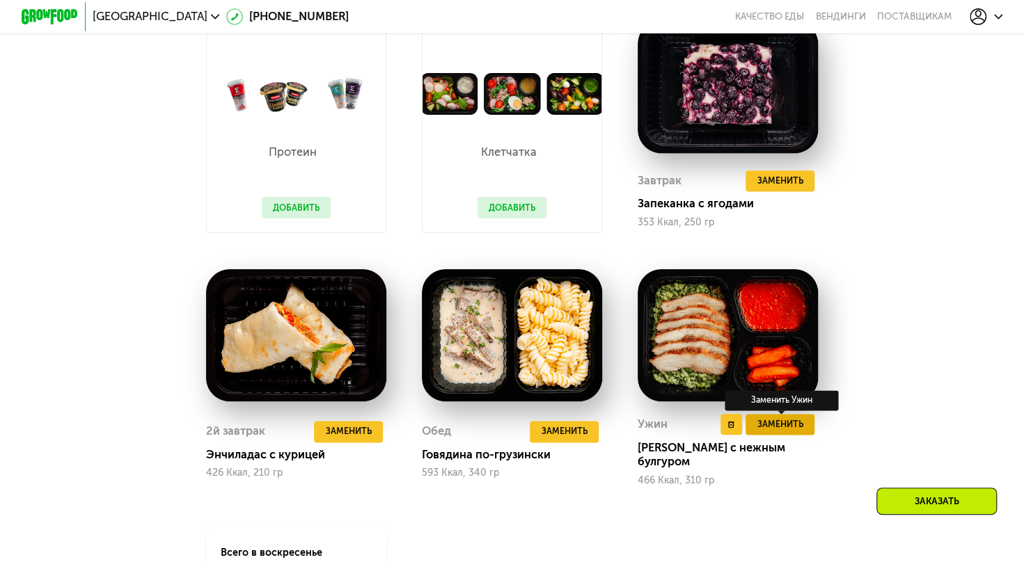
click at [785, 431] on span "Заменить" at bounding box center [779, 425] width 46 height 14
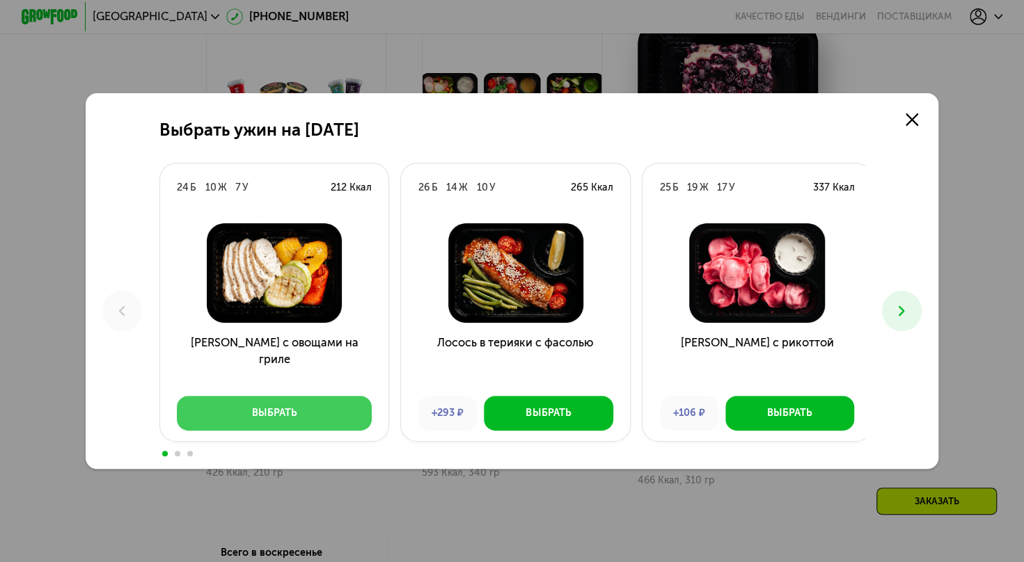
click at [320, 410] on button "Выбрать" at bounding box center [274, 413] width 195 height 34
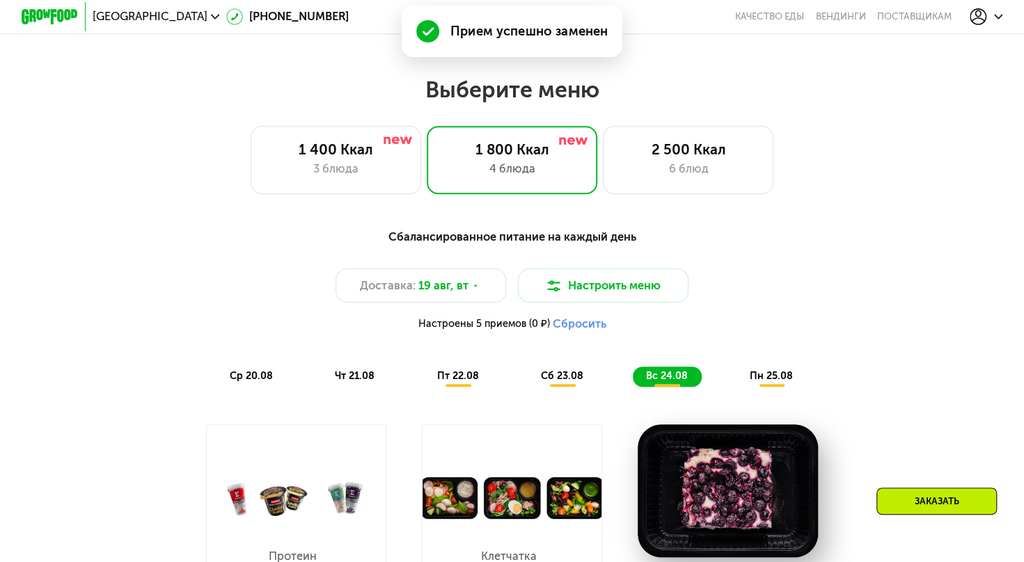
scroll to position [567, 0]
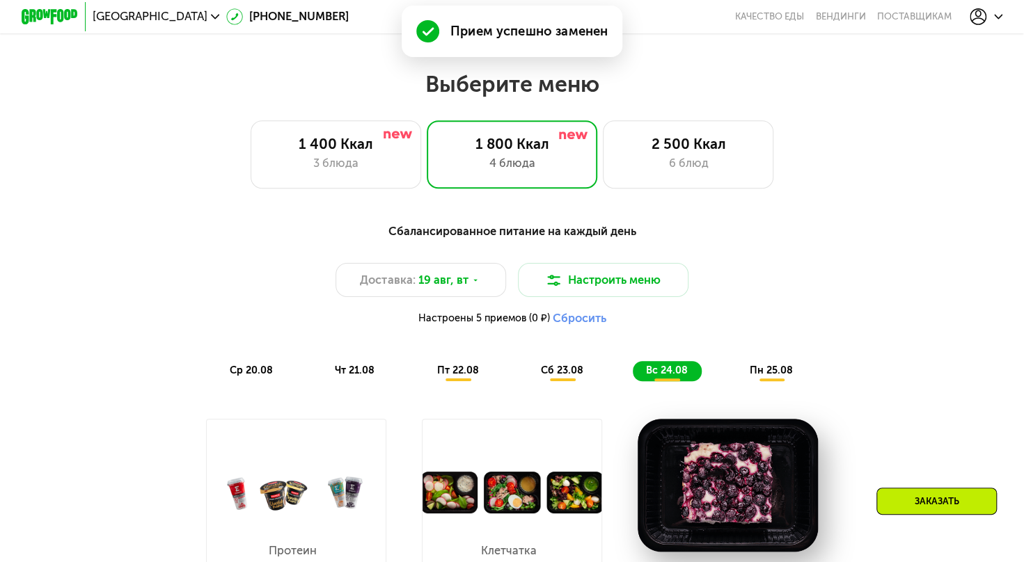
click at [777, 376] on span "пн 25.08" at bounding box center [771, 371] width 43 height 12
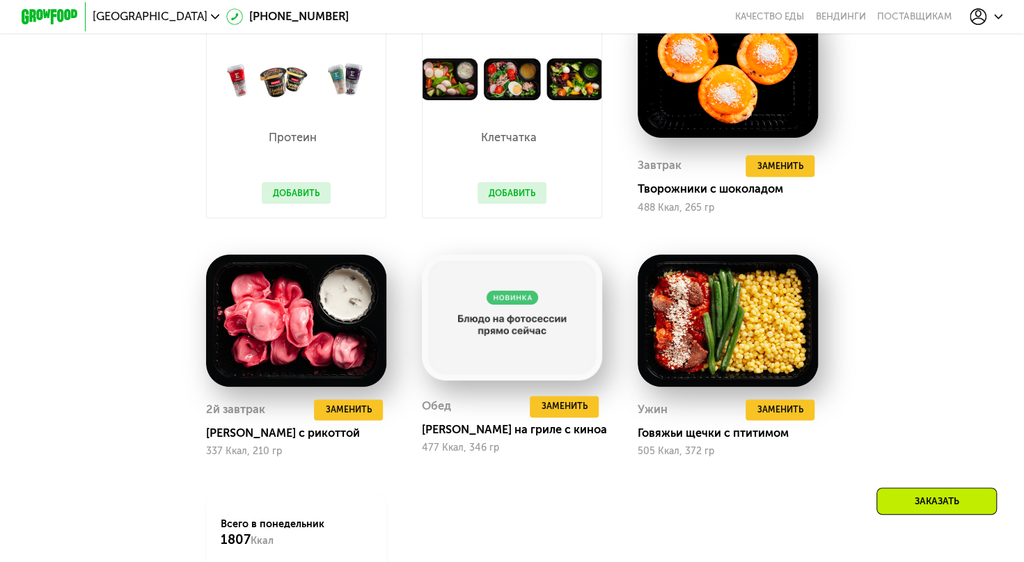
scroll to position [982, 0]
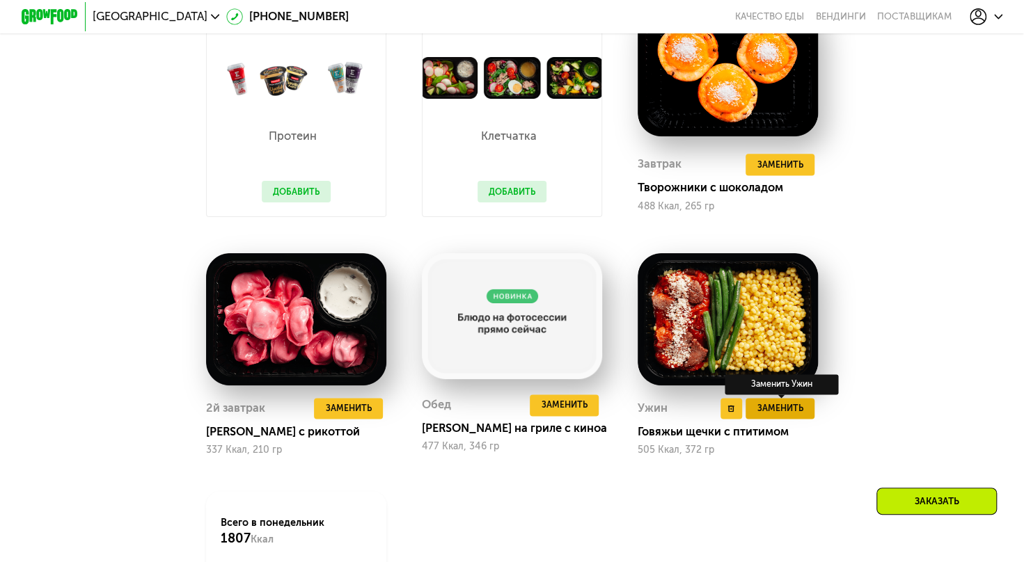
click at [768, 415] on span "Заменить" at bounding box center [779, 409] width 46 height 14
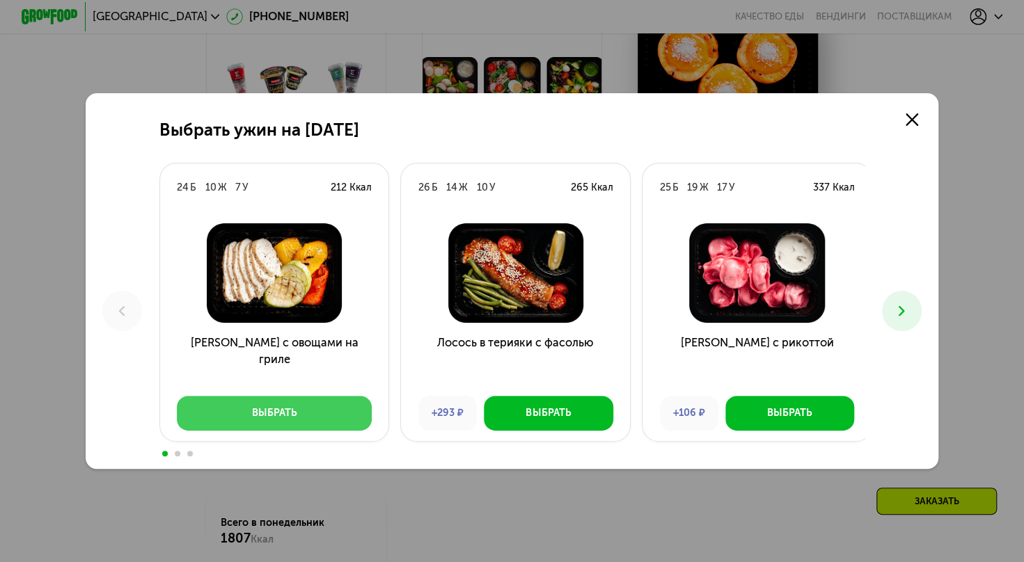
click at [274, 420] on div "Выбрать" at bounding box center [274, 413] width 45 height 14
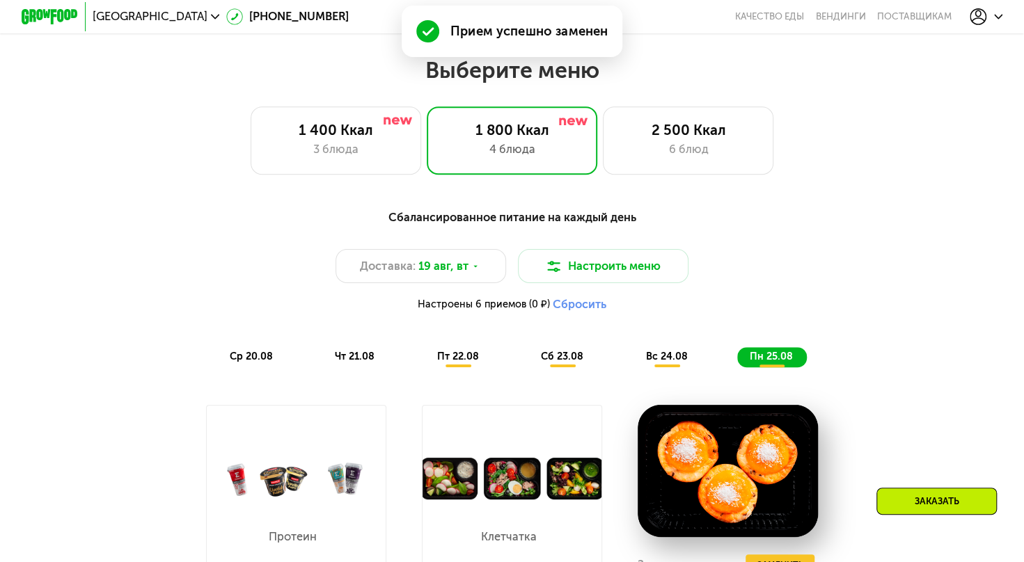
scroll to position [577, 0]
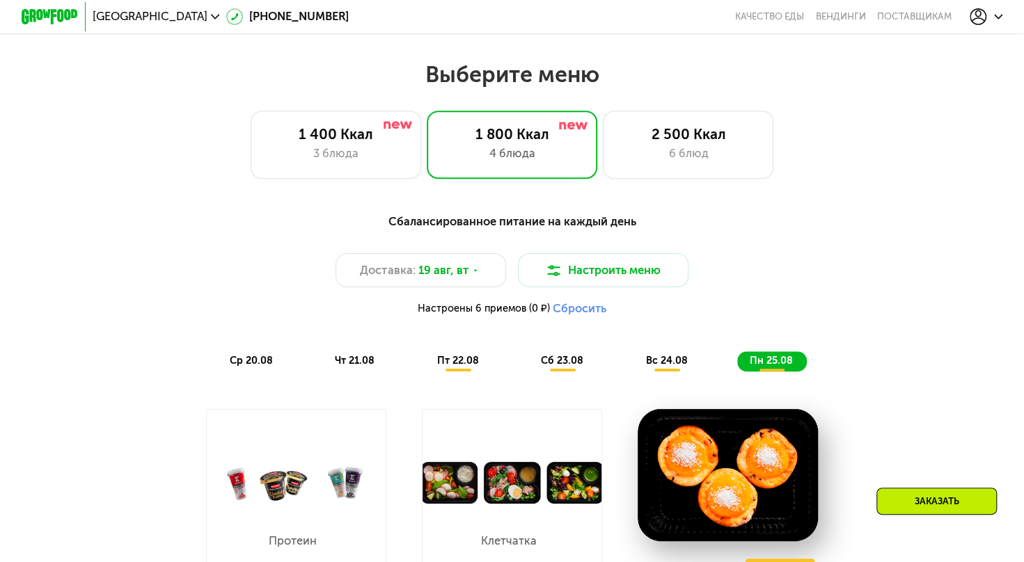
click at [920, 499] on div "Заказать" at bounding box center [936, 501] width 120 height 27
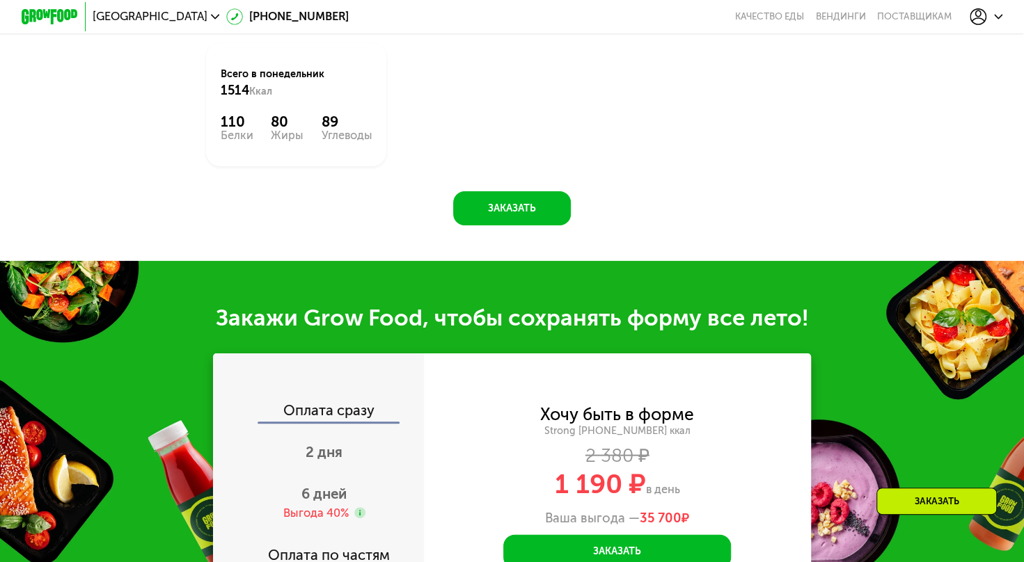
scroll to position [1707, 0]
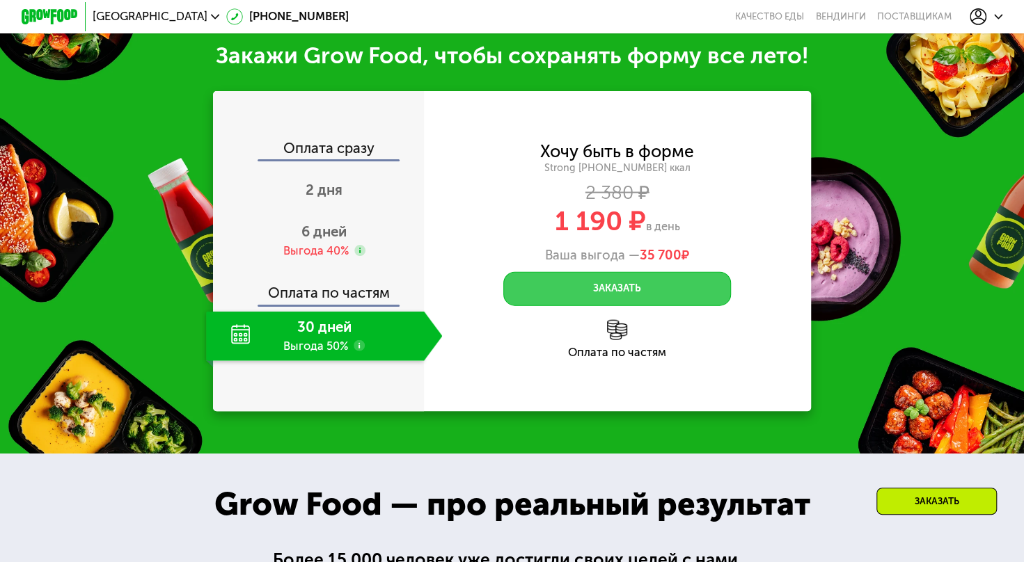
click at [656, 297] on button "Заказать" at bounding box center [617, 289] width 228 height 34
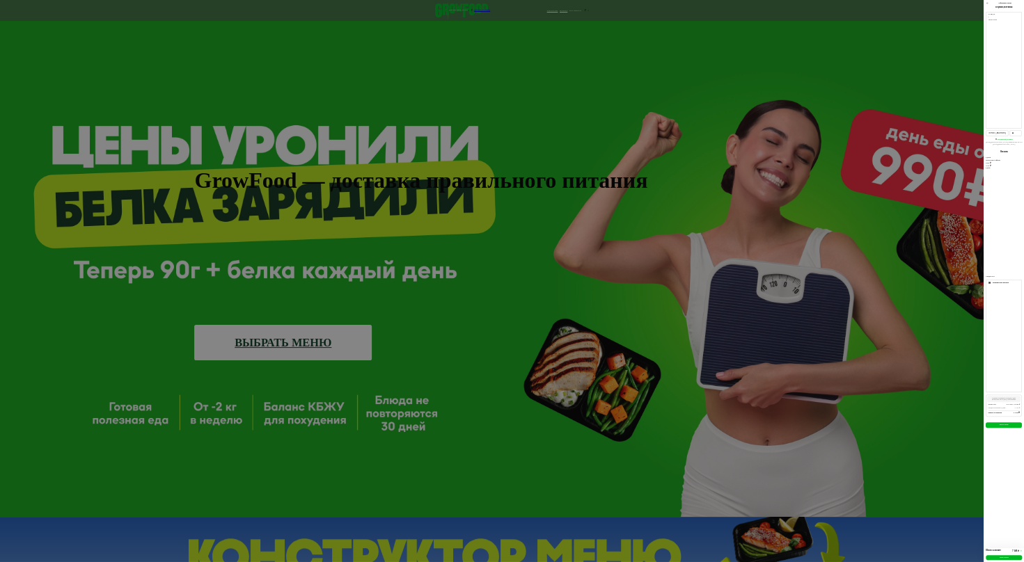
click at [985, 96] on div "21 авг, чт • 18:00-23:00" at bounding box center [1003, 71] width 37 height 118
click at [985, 137] on div "22 авг, пт" at bounding box center [1003, 236] width 37 height 214
click at [985, 560] on div "07:00-12:00" at bounding box center [1003, 561] width 37 height 3
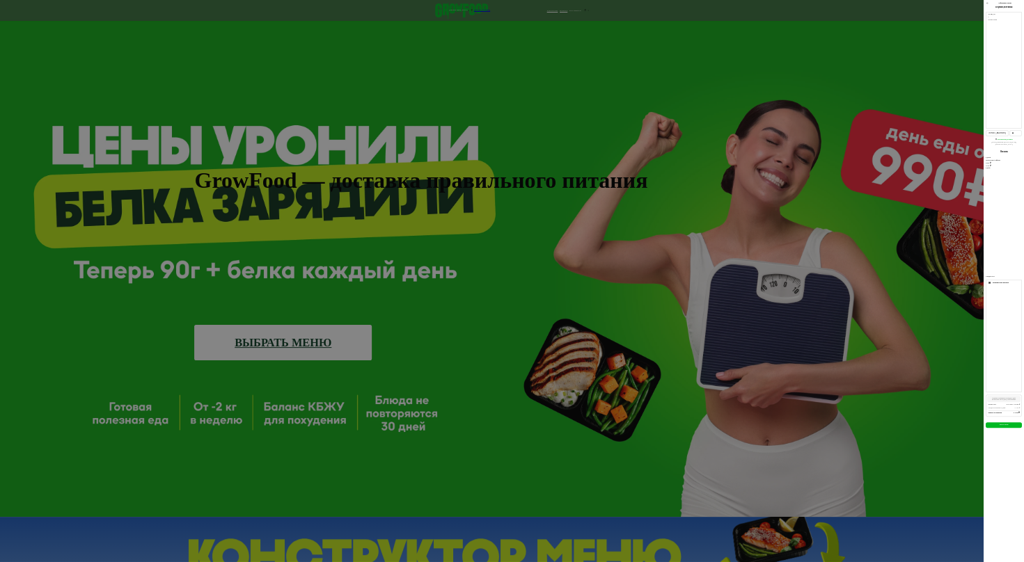
scroll to position [85, 0]
click at [999, 426] on div "Оплатить" at bounding box center [1003, 425] width 9 height 2
click at [986, 68] on button "Оплатить" at bounding box center [1003, 64] width 35 height 7
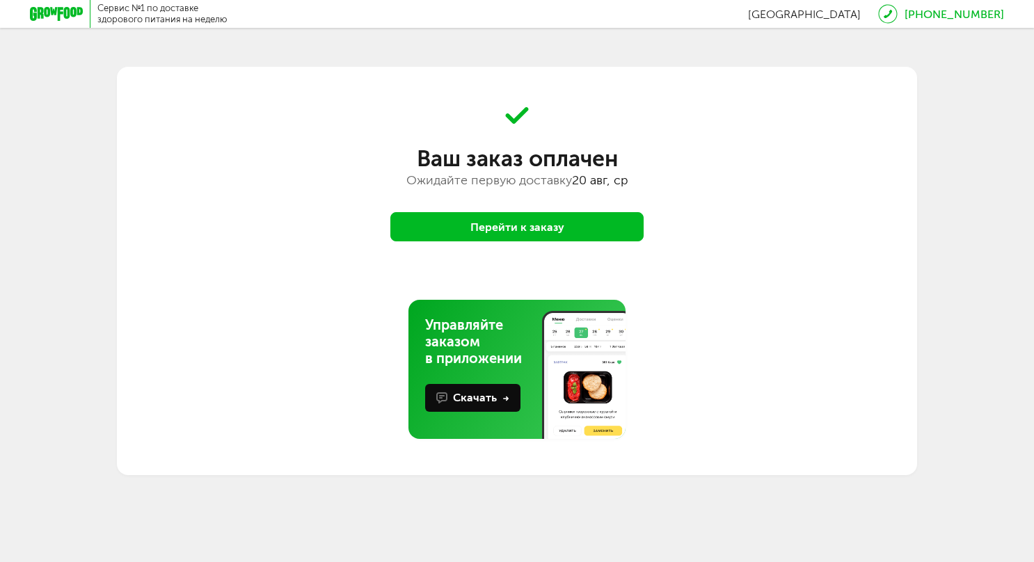
click at [512, 228] on button "Перейти к заказу" at bounding box center [516, 226] width 253 height 29
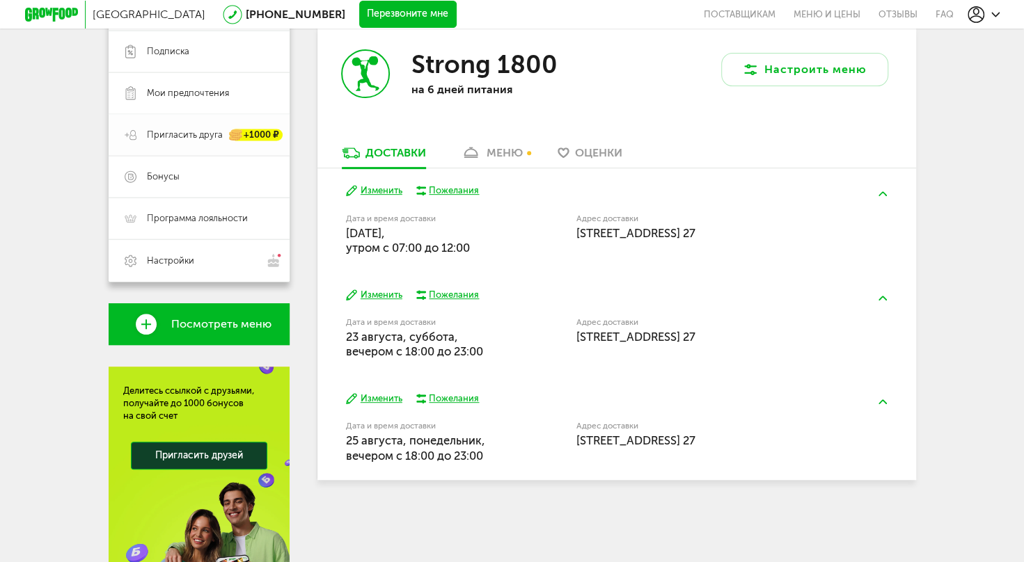
scroll to position [242, 0]
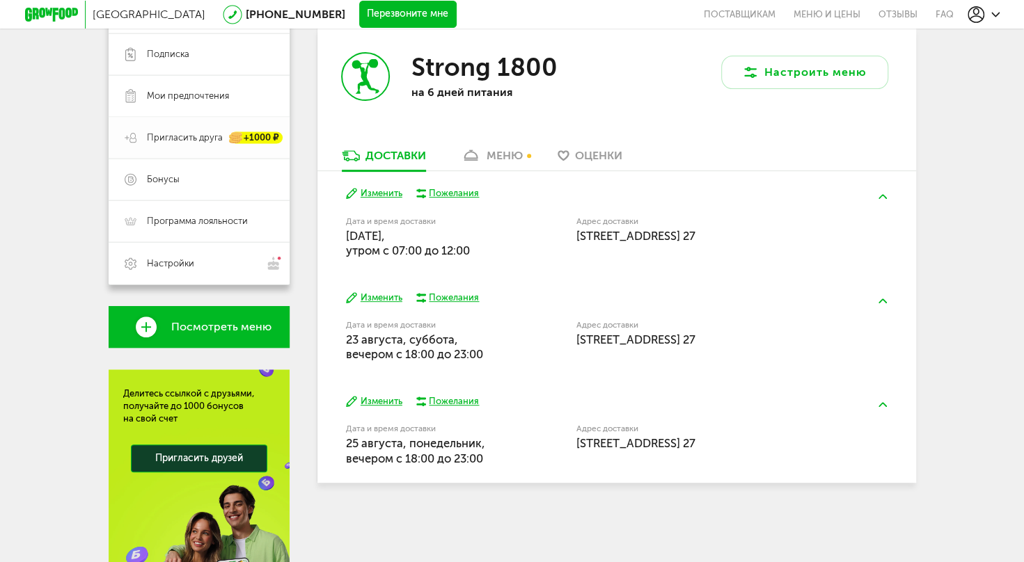
click at [209, 141] on span "Пригласить друга" at bounding box center [185, 138] width 76 height 13
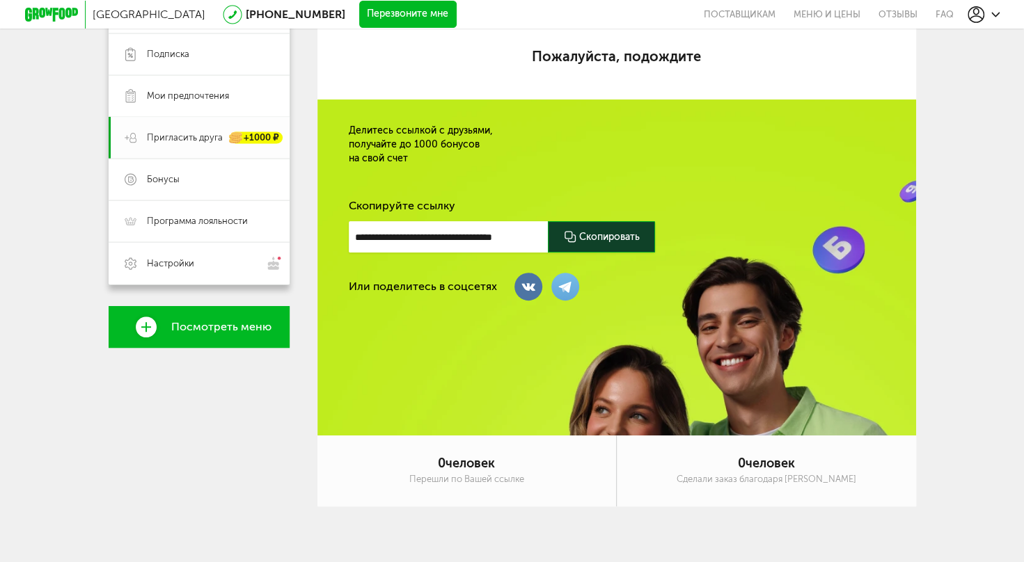
scroll to position [145, 0]
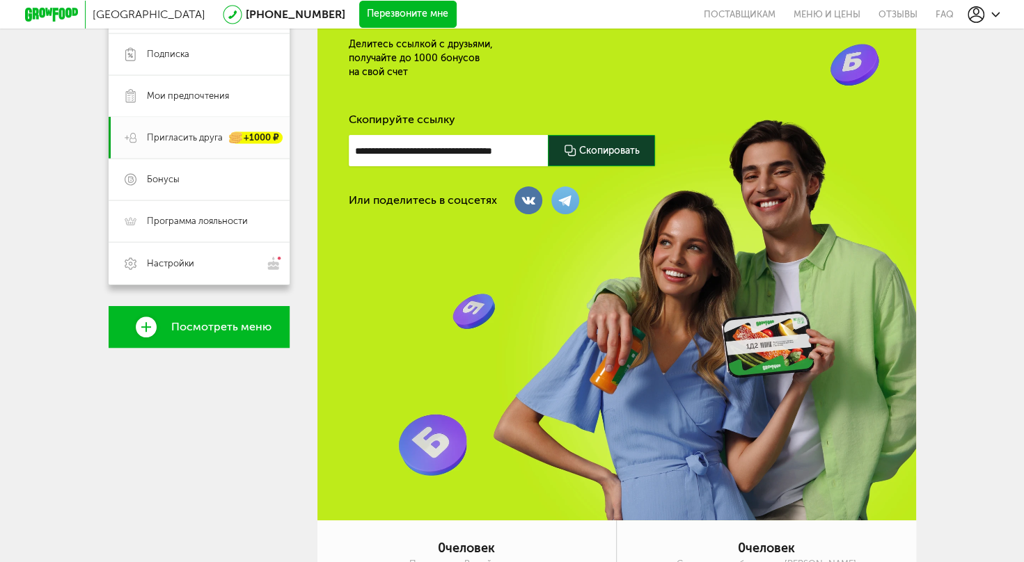
click at [614, 143] on div at bounding box center [601, 150] width 107 height 31
click at [612, 148] on div "**********" at bounding box center [502, 150] width 306 height 31
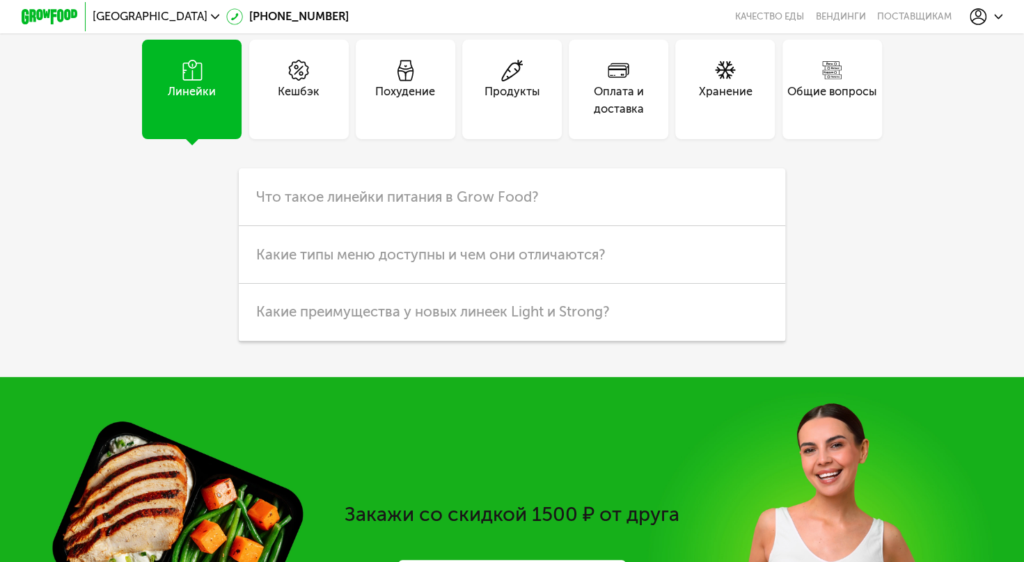
scroll to position [2640, 0]
